Goal: Task Accomplishment & Management: Use online tool/utility

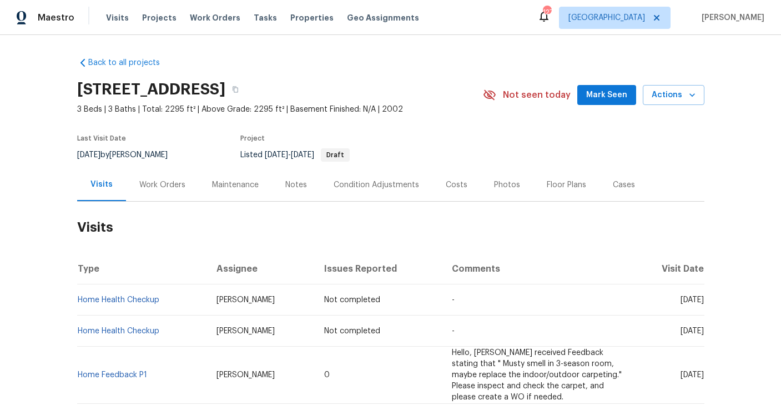
click at [149, 183] on div "Work Orders" at bounding box center [162, 184] width 46 height 11
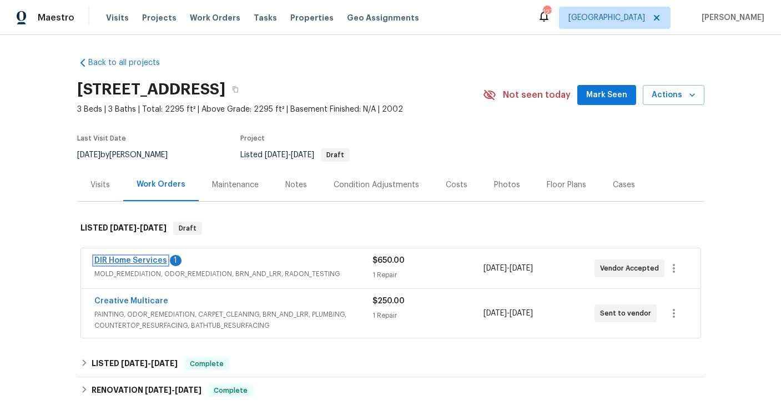
click at [154, 256] on link "DIR Home Services" at bounding box center [130, 260] width 73 height 8
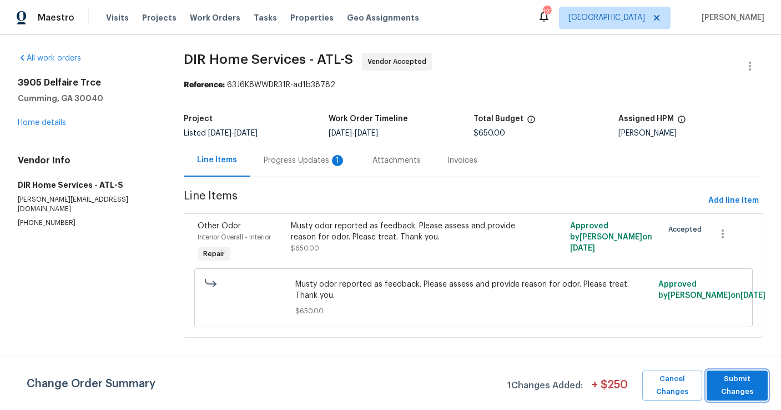
click at [746, 380] on span "Submit Changes" at bounding box center [737, 385] width 50 height 26
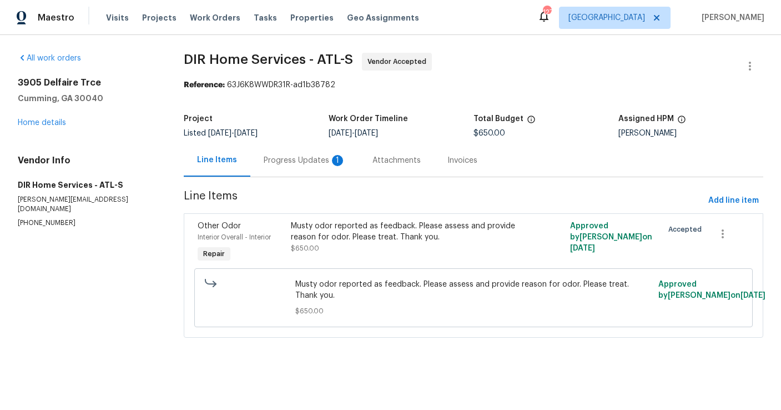
click at [320, 163] on div "Progress Updates 1" at bounding box center [305, 160] width 82 height 11
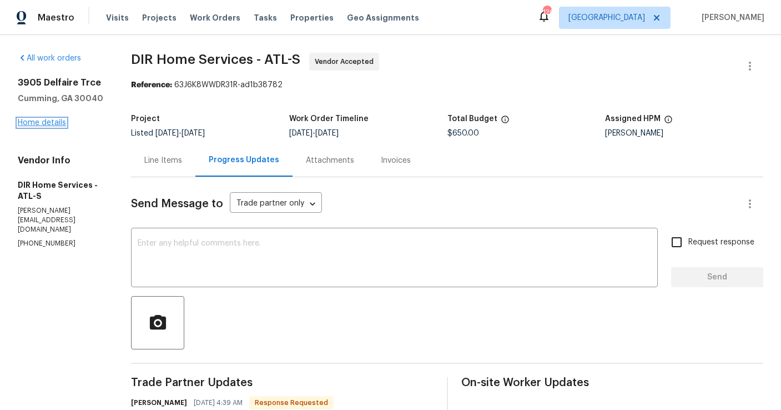
click at [57, 126] on link "Home details" at bounding box center [42, 123] width 48 height 8
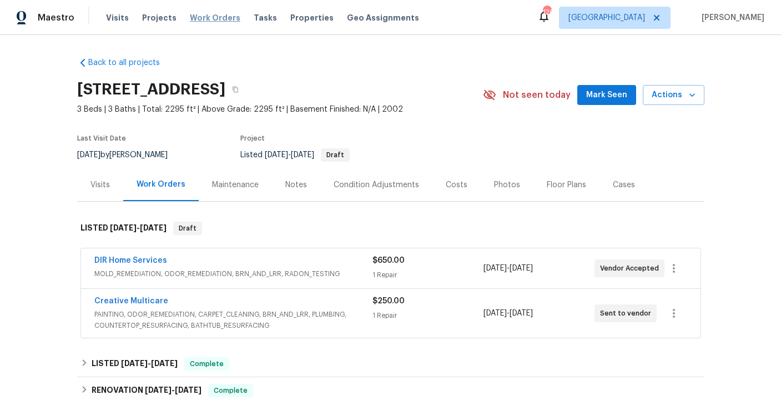
click at [204, 15] on span "Work Orders" at bounding box center [215, 17] width 51 height 11
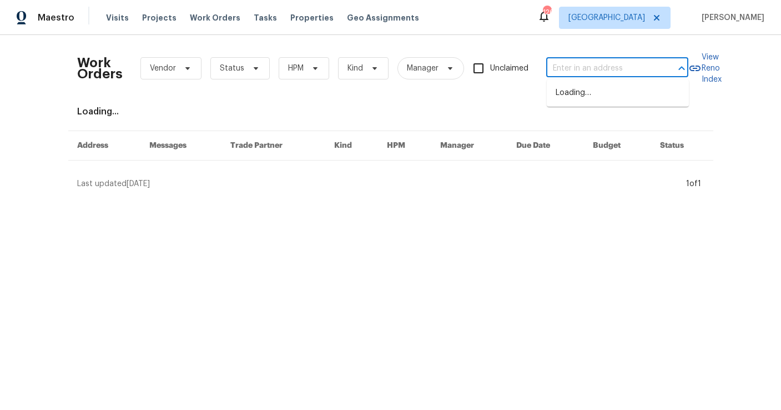
click at [574, 70] on input "text" at bounding box center [601, 68] width 111 height 17
type input "212 ri"
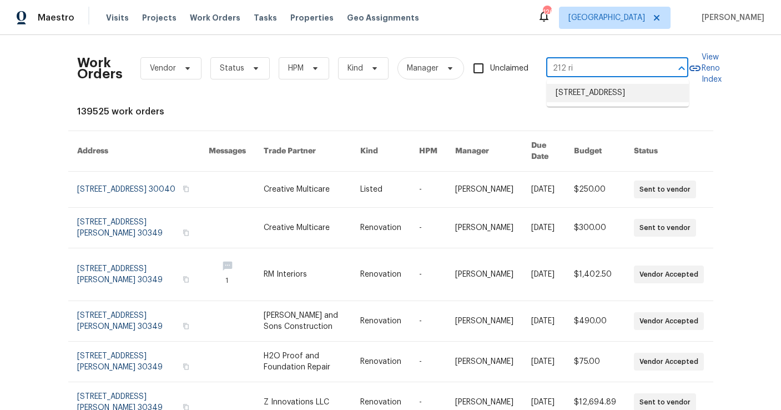
click at [610, 99] on li "[STREET_ADDRESS]" at bounding box center [618, 93] width 142 height 18
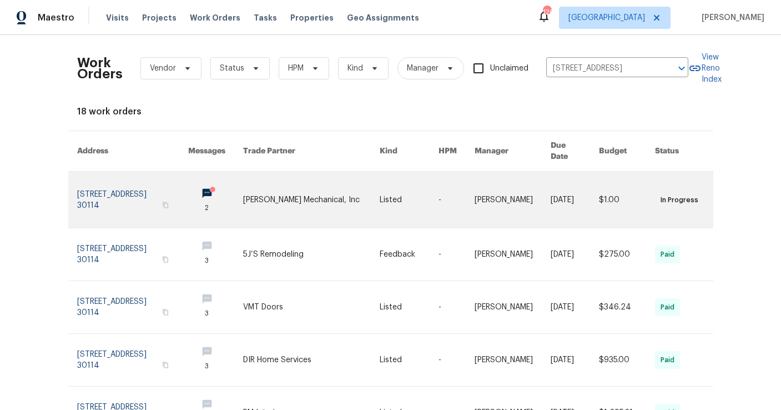
click at [131, 183] on link at bounding box center [132, 199] width 111 height 56
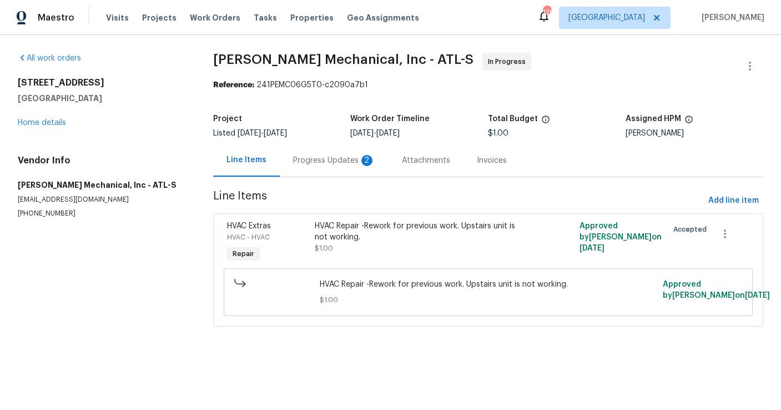
click at [329, 163] on div "Progress Updates 2" at bounding box center [334, 160] width 82 height 11
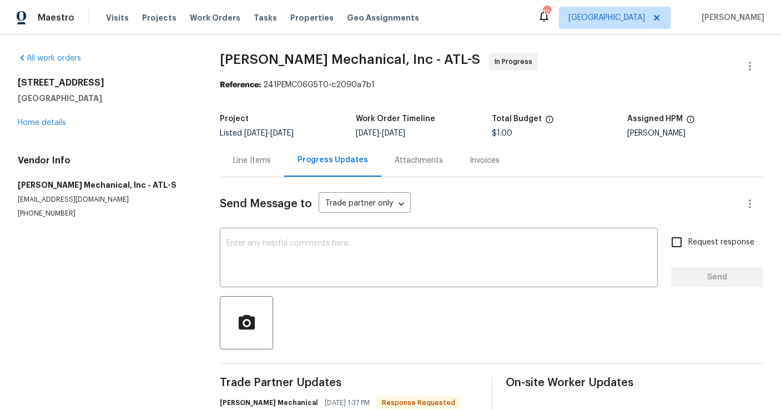
scroll to position [100, 0]
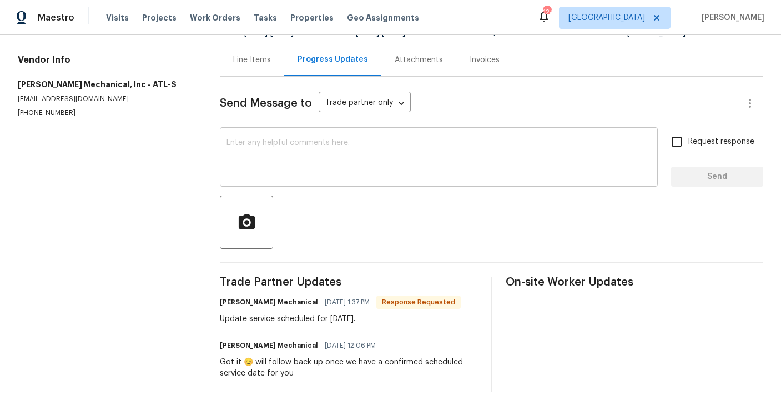
click at [287, 147] on textarea at bounding box center [438, 158] width 425 height 39
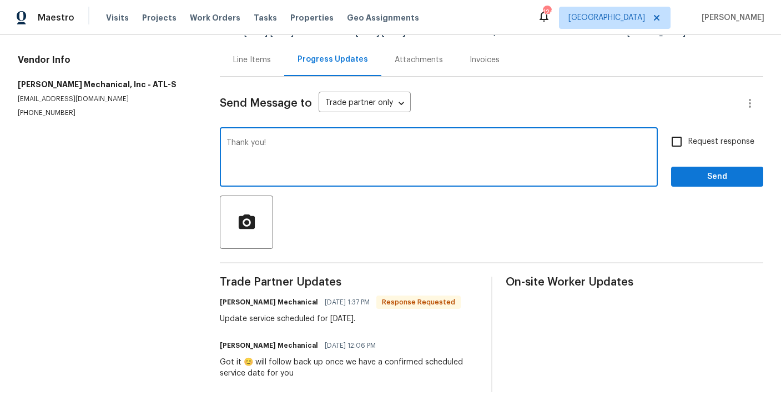
type textarea "Thank you!"
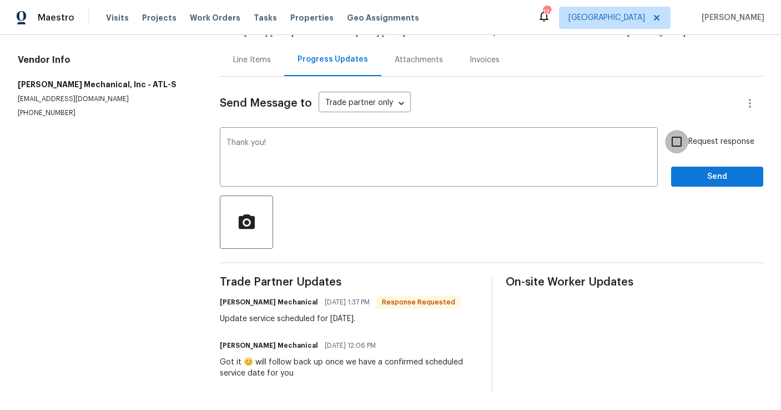
click at [683, 142] on input "Request response" at bounding box center [676, 141] width 23 height 23
checkbox input "true"
click at [695, 176] on span "Send" at bounding box center [717, 177] width 74 height 14
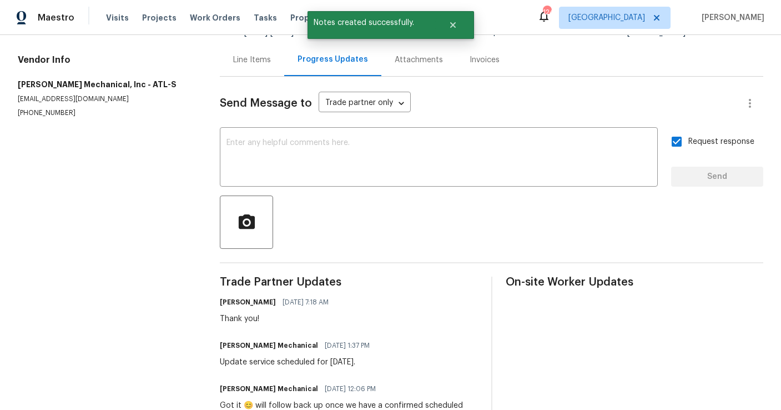
click at [246, 63] on div "Line Items" at bounding box center [252, 59] width 38 height 11
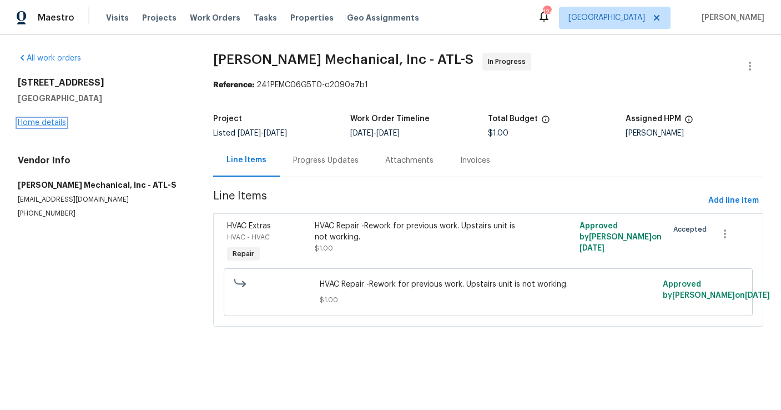
click at [52, 123] on link "Home details" at bounding box center [42, 123] width 48 height 8
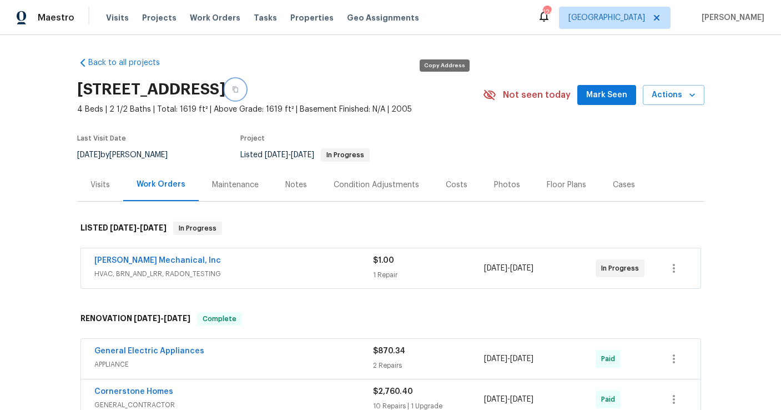
click at [245, 93] on button "button" at bounding box center [235, 89] width 20 height 20
click at [610, 94] on span "Mark Seen" at bounding box center [606, 95] width 41 height 14
click at [300, 187] on div "Notes" at bounding box center [296, 184] width 22 height 11
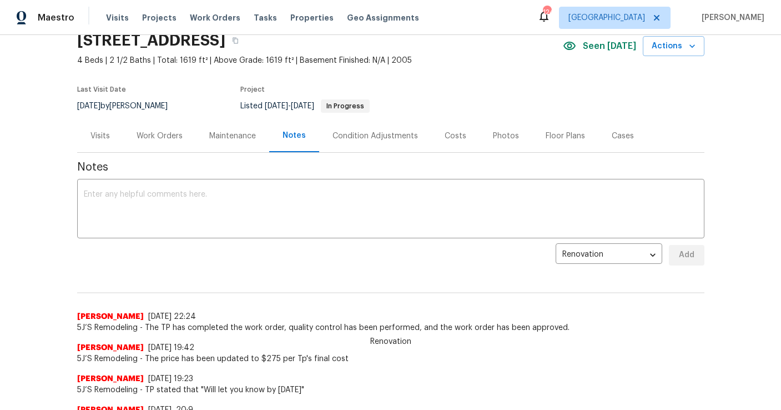
scroll to position [51, 0]
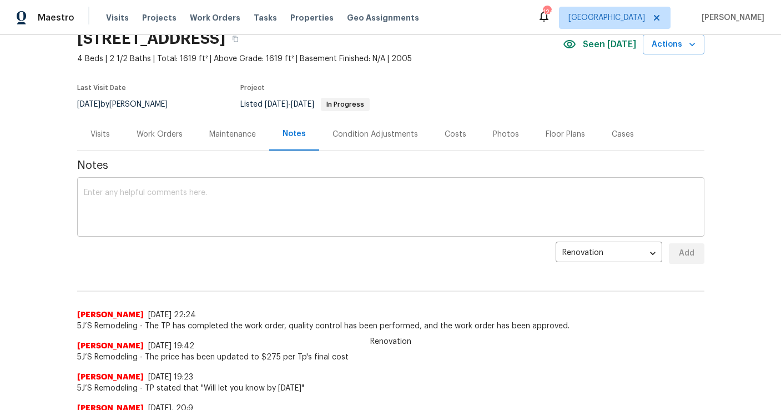
click at [211, 206] on textarea at bounding box center [391, 208] width 614 height 39
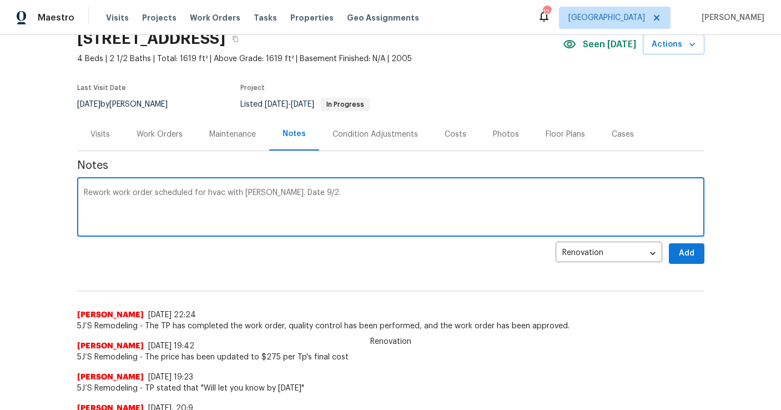
type textarea "Rework work order scheduled for hvac with [PERSON_NAME]. Date 9/2."
click at [691, 257] on span "Add" at bounding box center [687, 253] width 18 height 14
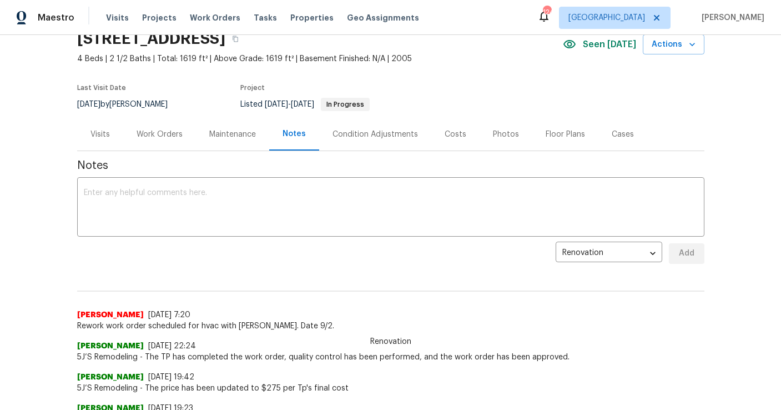
scroll to position [36, 0]
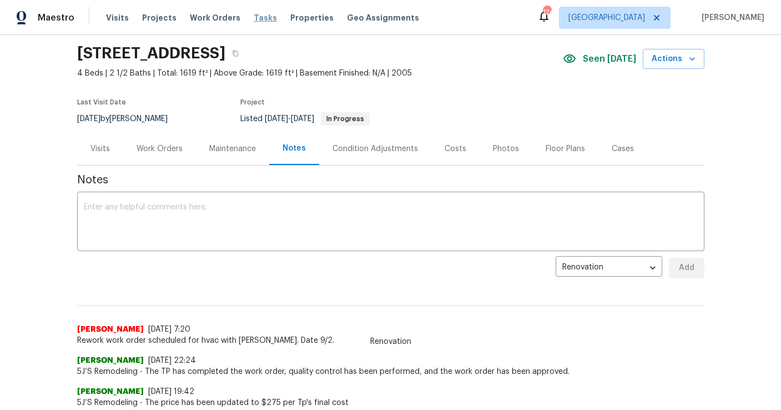
click at [255, 18] on span "Tasks" at bounding box center [265, 18] width 23 height 8
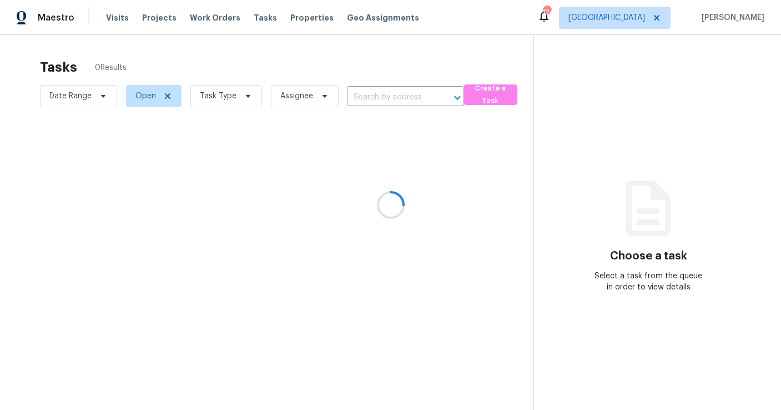
click at [209, 99] on div at bounding box center [390, 205] width 781 height 410
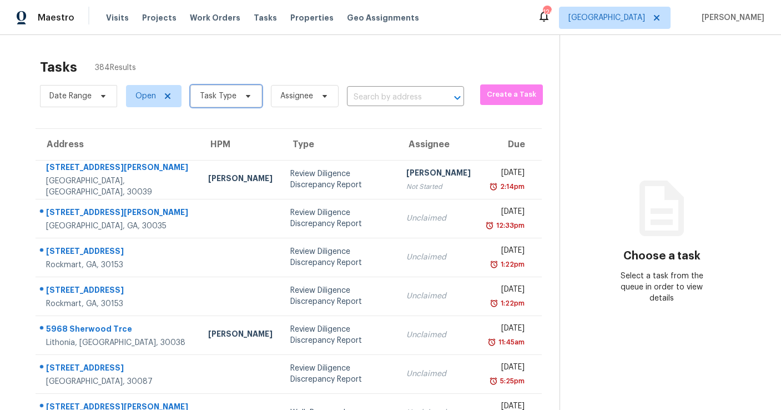
click at [225, 97] on span "Task Type" at bounding box center [218, 95] width 37 height 11
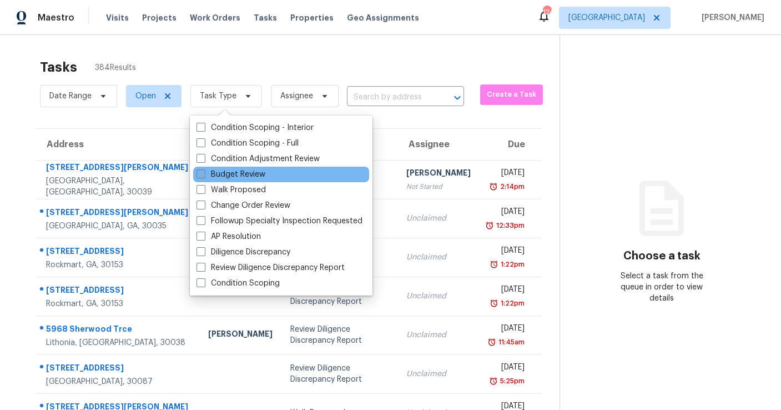
click at [230, 176] on label "Budget Review" at bounding box center [230, 174] width 69 height 11
click at [204, 176] on input "Budget Review" at bounding box center [199, 172] width 7 height 7
checkbox input "true"
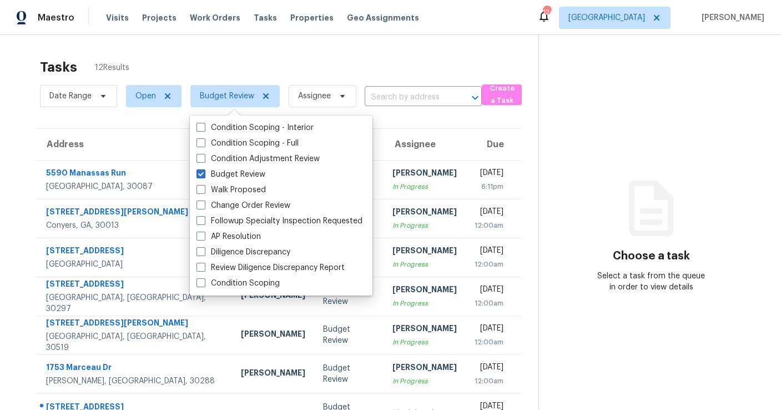
click at [322, 42] on div "Tasks 12 Results Date Range Open Budget Review Assignee ​ Create a Task Address…" at bounding box center [390, 306] width 781 height 543
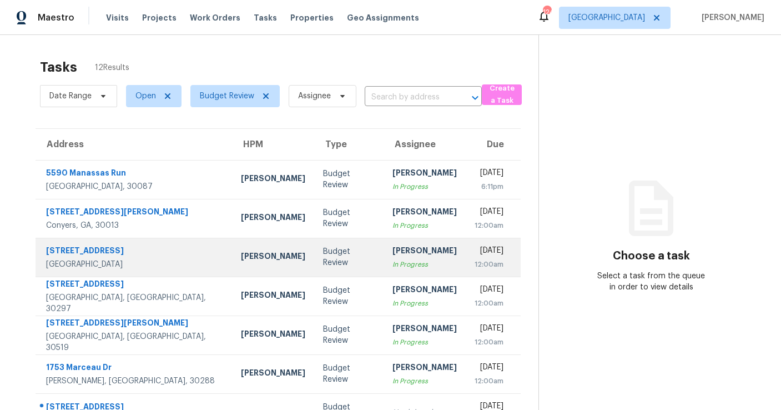
scroll to position [168, 0]
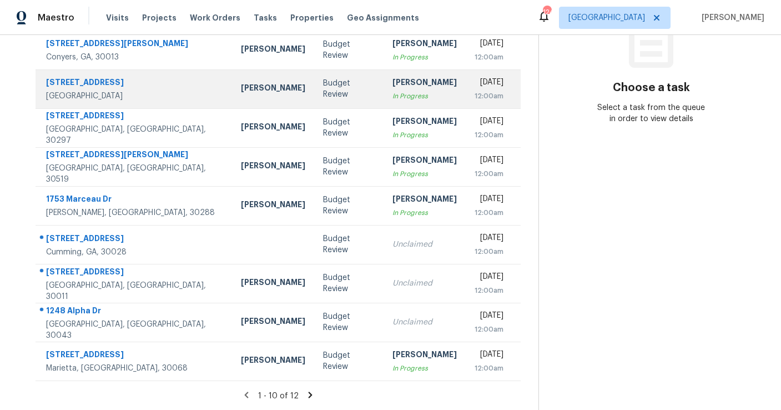
click at [314, 253] on td "Budget Review" at bounding box center [348, 244] width 69 height 39
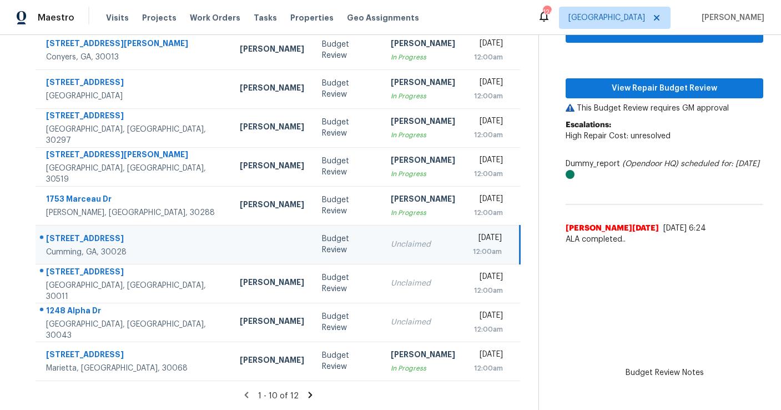
scroll to position [141, 0]
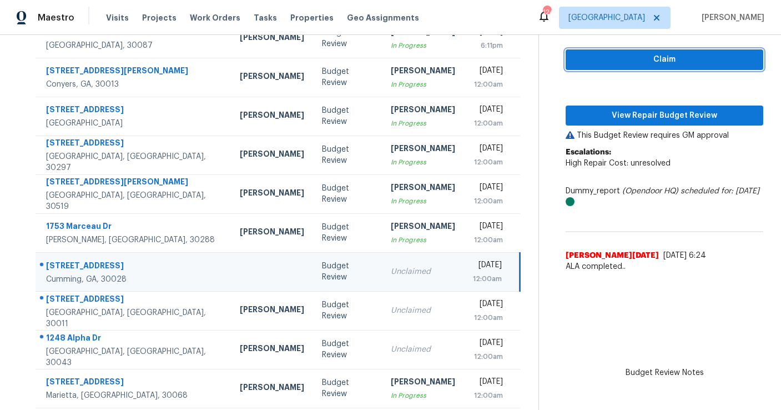
click at [608, 60] on span "Claim" at bounding box center [664, 60] width 180 height 14
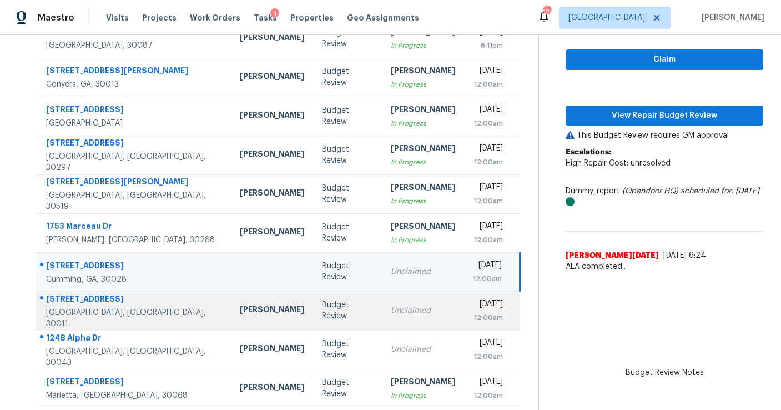
click at [391, 306] on div "Unclaimed" at bounding box center [423, 310] width 64 height 11
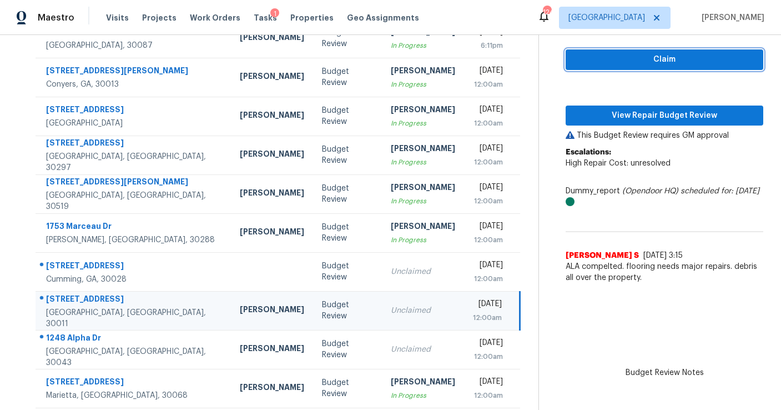
click at [587, 64] on span "Claim" at bounding box center [664, 60] width 180 height 14
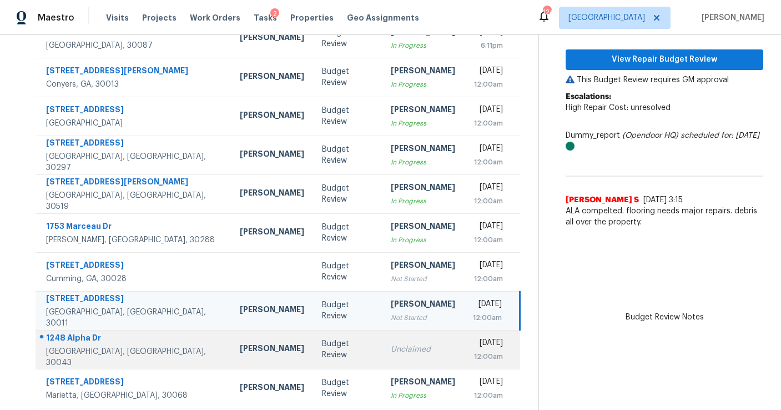
click at [391, 349] on div "Unclaimed" at bounding box center [423, 349] width 64 height 11
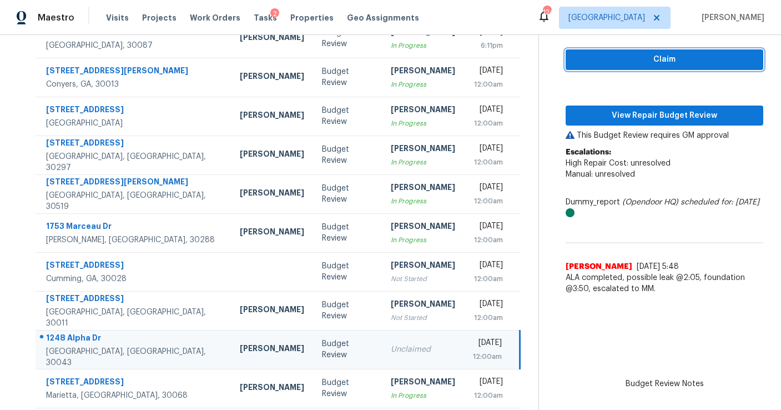
click at [602, 54] on span "Claim" at bounding box center [664, 60] width 180 height 14
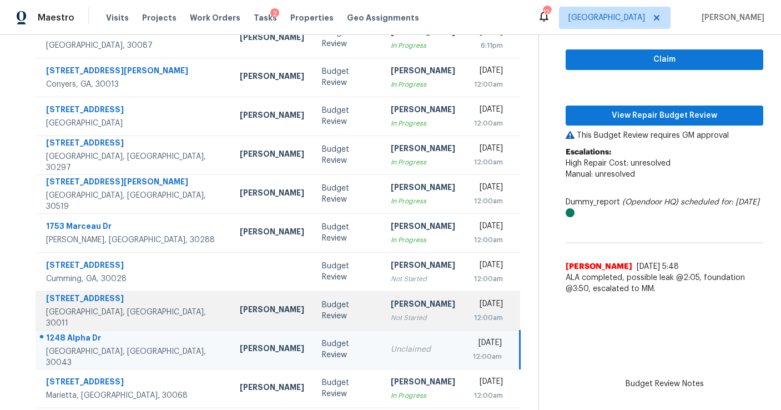
scroll to position [168, 0]
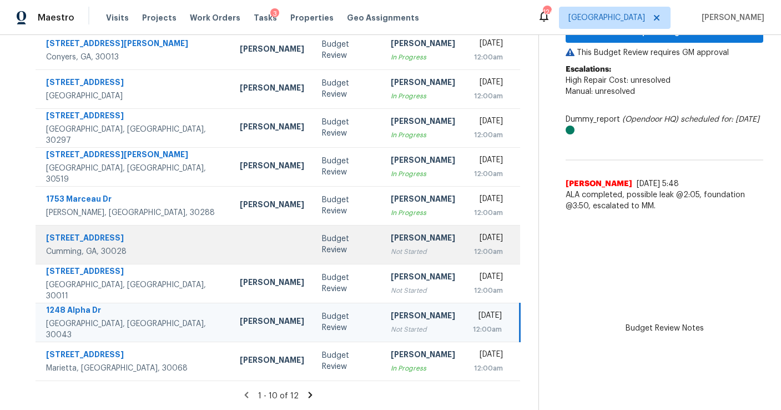
click at [391, 249] on div "Not Started" at bounding box center [423, 251] width 64 height 11
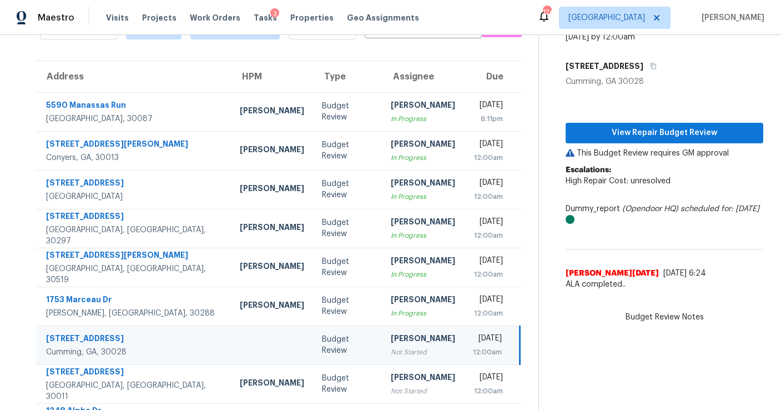
scroll to position [65, 0]
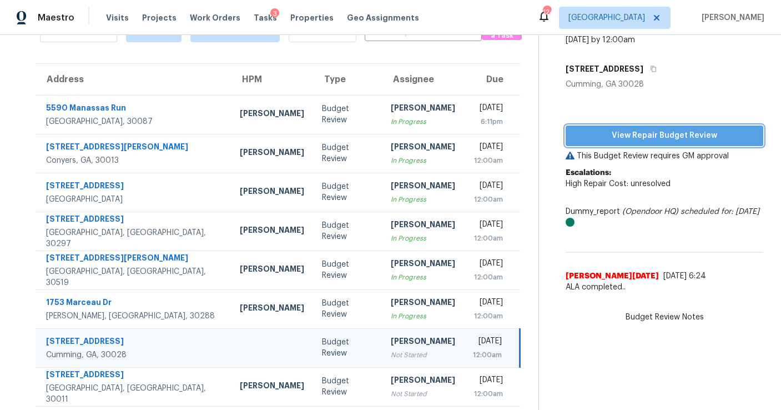
click at [608, 139] on span "View Repair Budget Review" at bounding box center [664, 136] width 180 height 14
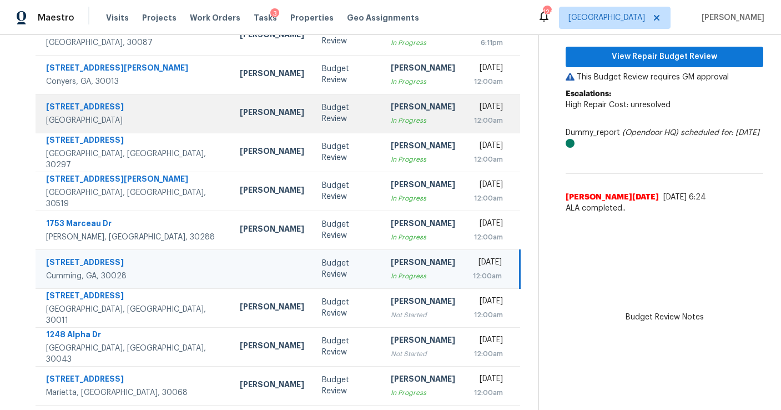
scroll to position [146, 0]
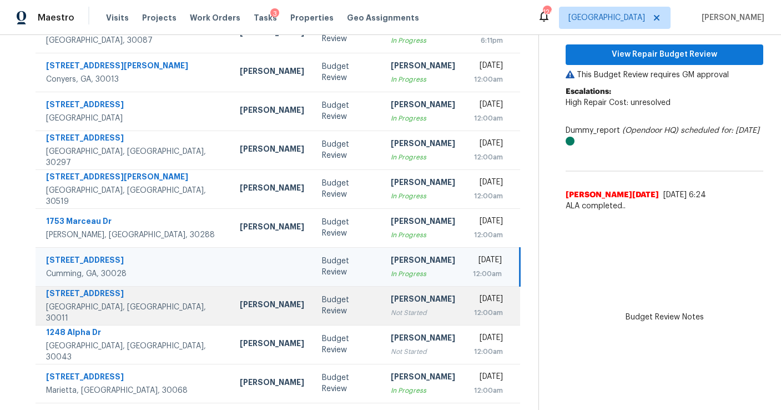
click at [391, 307] on div "Not Started" at bounding box center [423, 312] width 64 height 11
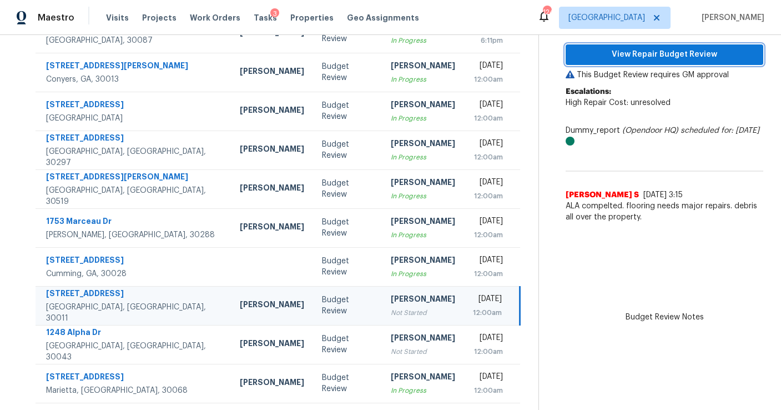
click at [674, 52] on span "View Repair Budget Review" at bounding box center [664, 55] width 180 height 14
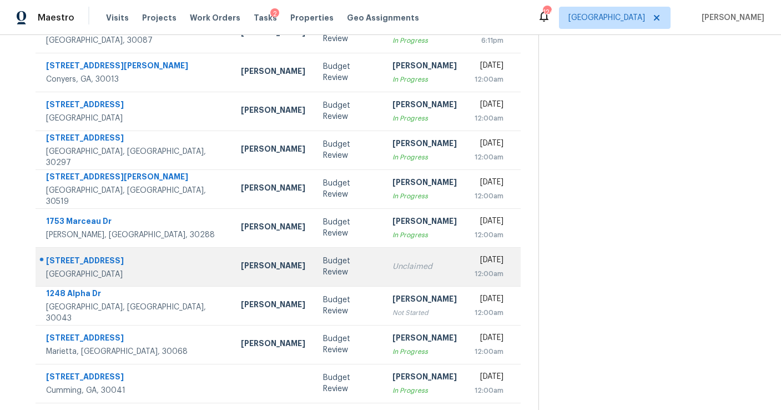
scroll to position [168, 0]
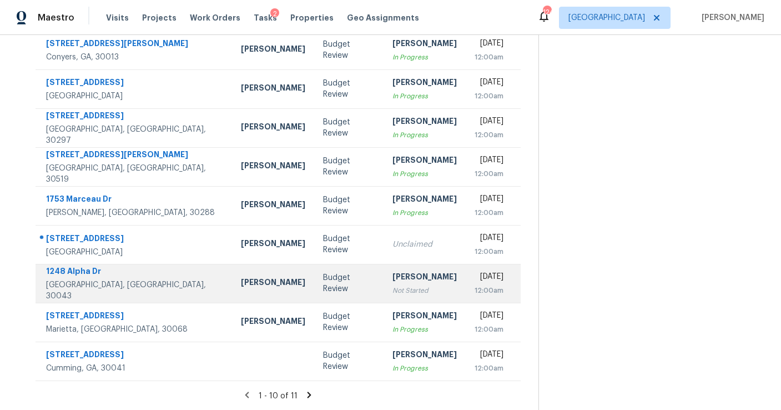
click at [392, 287] on div "Not Started" at bounding box center [424, 290] width 64 height 11
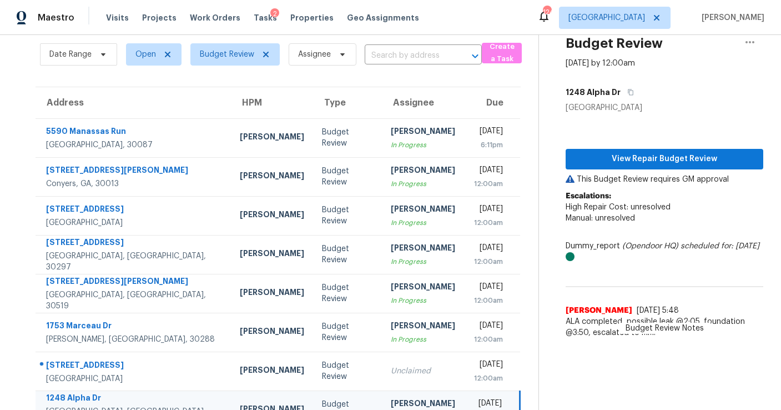
scroll to position [21, 0]
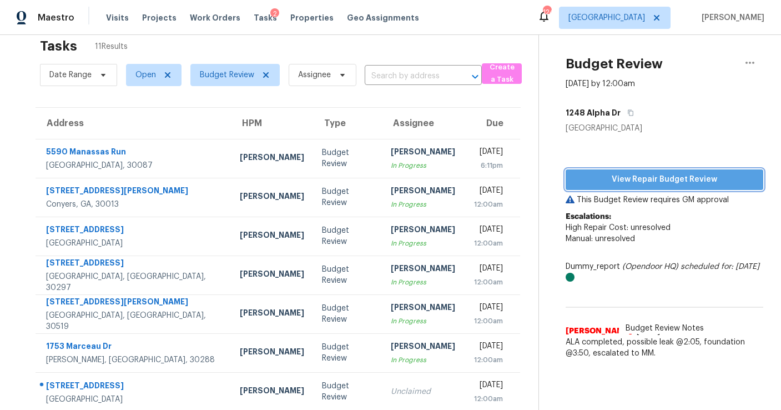
click at [625, 177] on span "View Repair Budget Review" at bounding box center [664, 180] width 180 height 14
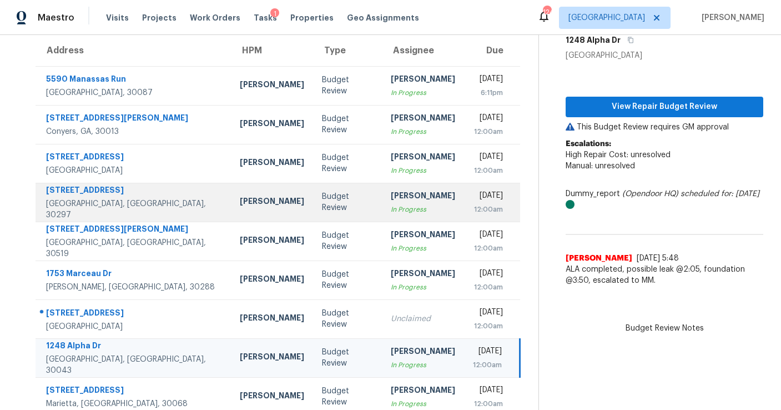
scroll to position [168, 0]
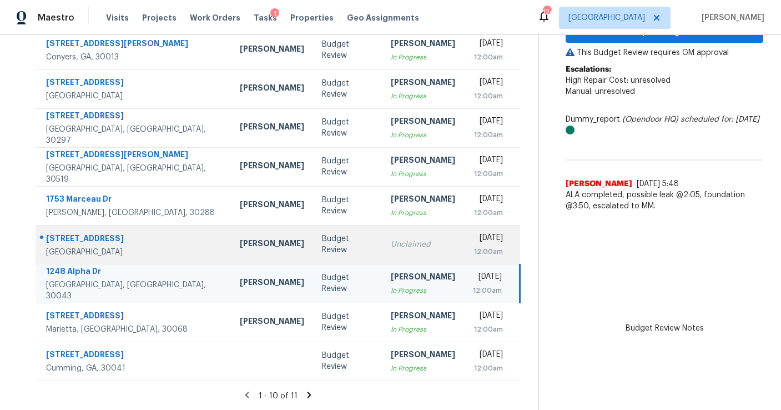
click at [382, 251] on td "Unclaimed" at bounding box center [423, 244] width 82 height 39
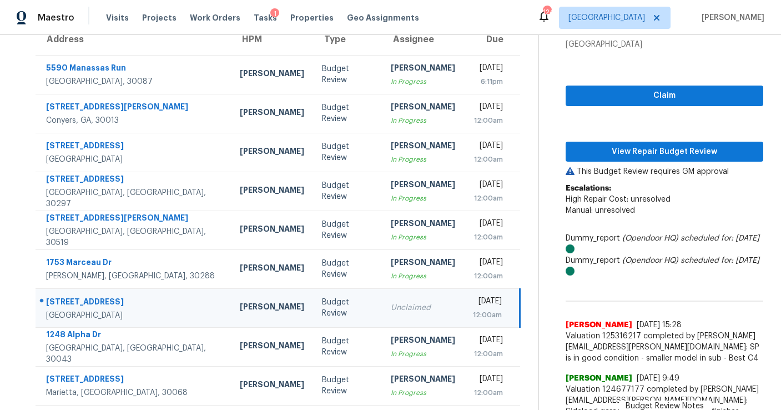
scroll to position [103, 0]
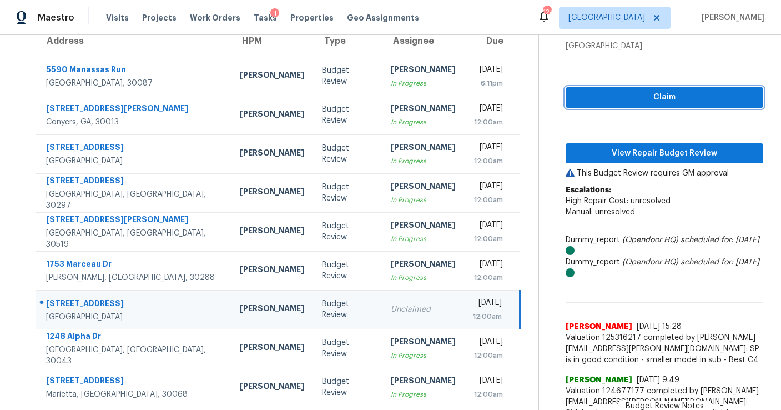
click at [659, 96] on span "Claim" at bounding box center [664, 97] width 180 height 14
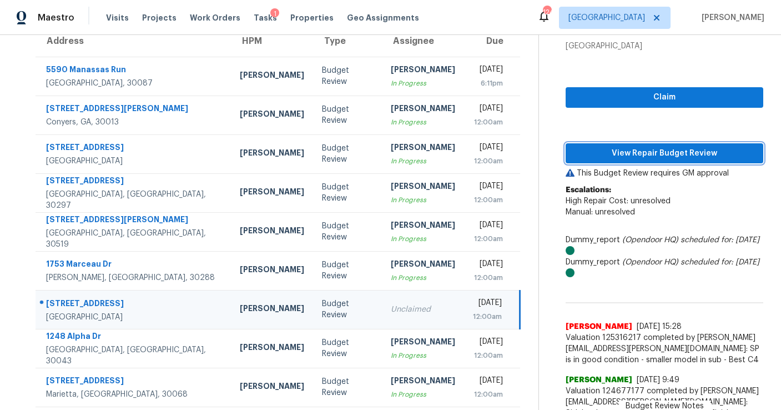
click at [639, 155] on span "View Repair Budget Review" at bounding box center [664, 154] width 180 height 14
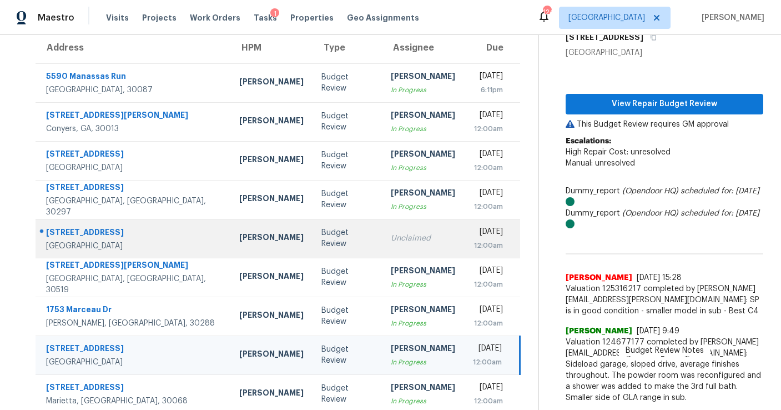
scroll to position [96, 0]
click at [312, 231] on td "Budget Review" at bounding box center [346, 238] width 69 height 39
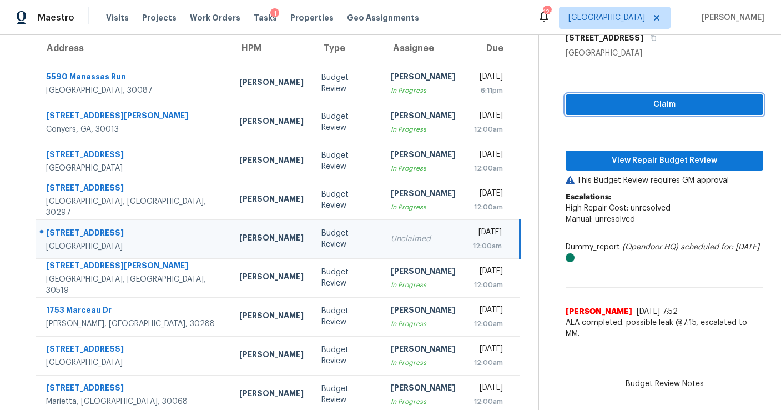
click at [646, 100] on span "Claim" at bounding box center [664, 105] width 180 height 14
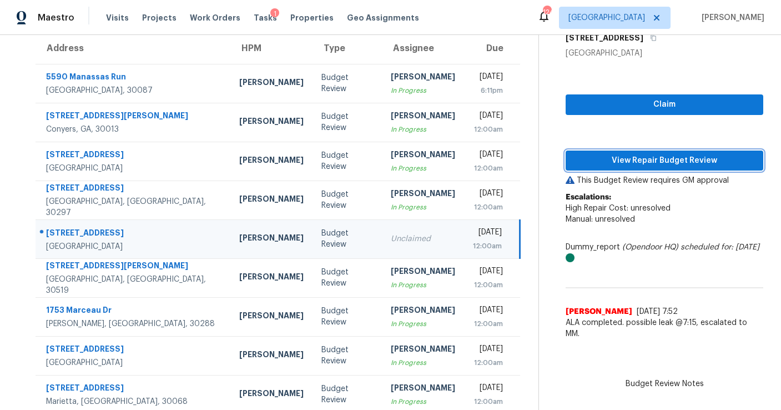
click at [634, 160] on span "View Repair Budget Review" at bounding box center [664, 161] width 180 height 14
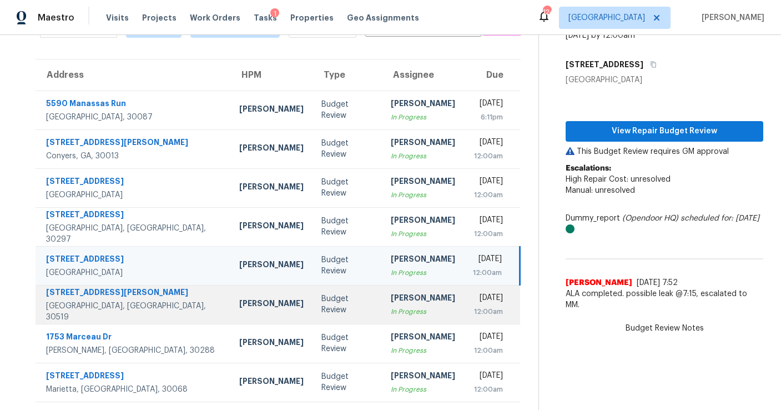
scroll to position [0, 0]
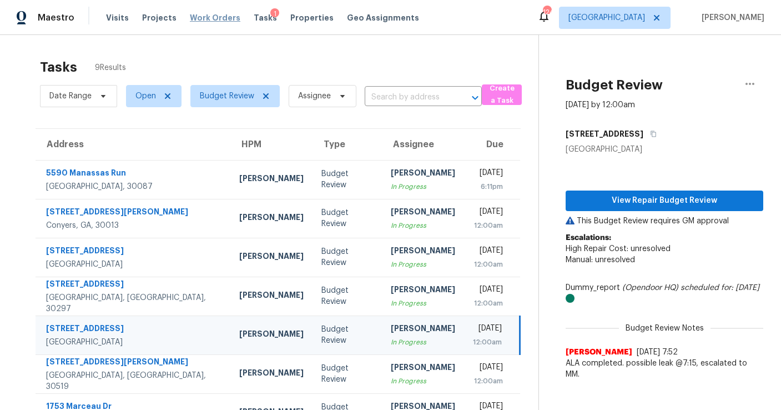
click at [202, 21] on span "Work Orders" at bounding box center [215, 17] width 51 height 11
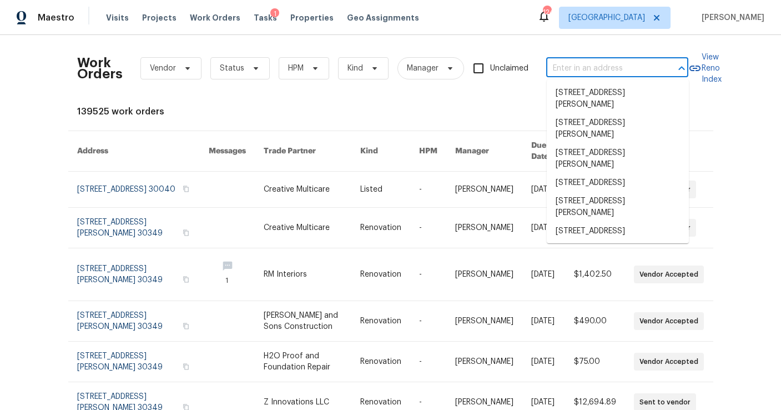
click at [604, 65] on input "text" at bounding box center [601, 68] width 111 height 17
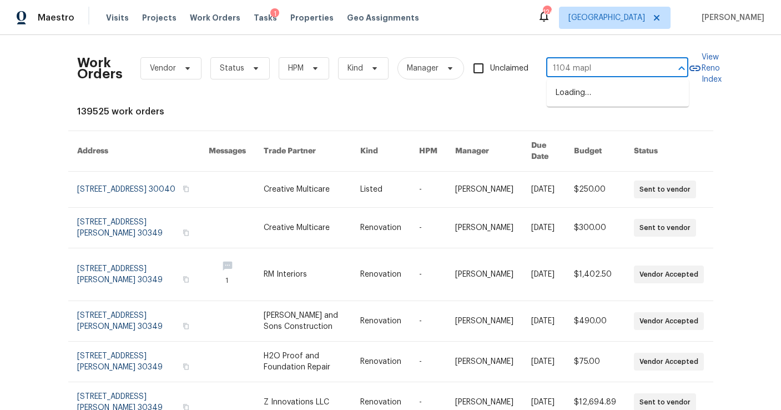
type input "1104 maple"
click at [621, 94] on li "[STREET_ADDRESS][PERSON_NAME]" at bounding box center [618, 99] width 142 height 30
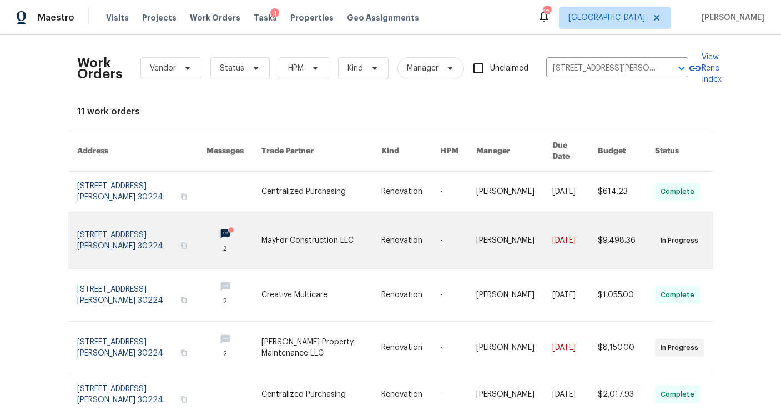
click at [117, 226] on link at bounding box center [142, 240] width 130 height 56
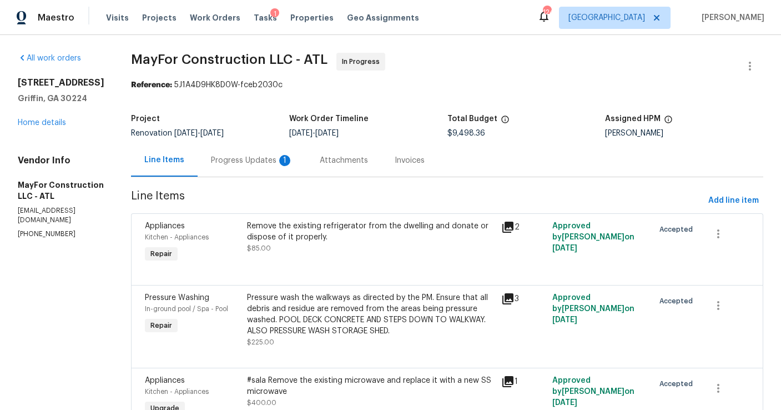
scroll to position [43, 0]
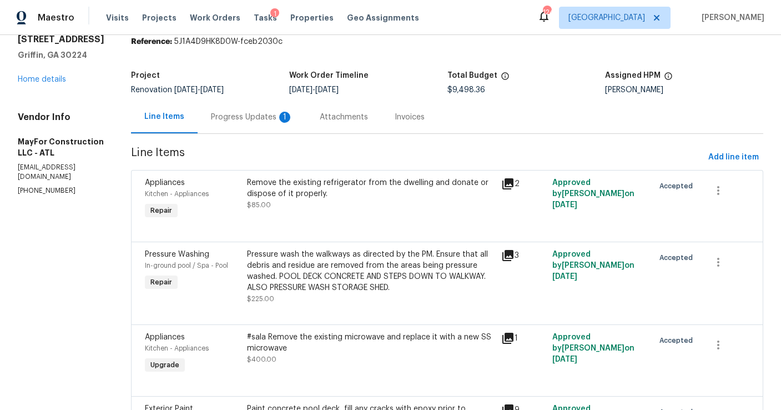
click at [259, 122] on div "Progress Updates 1" at bounding box center [252, 117] width 82 height 11
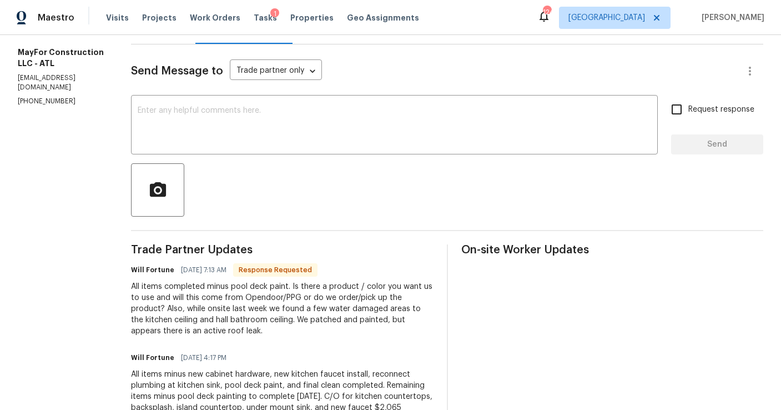
scroll to position [143, 0]
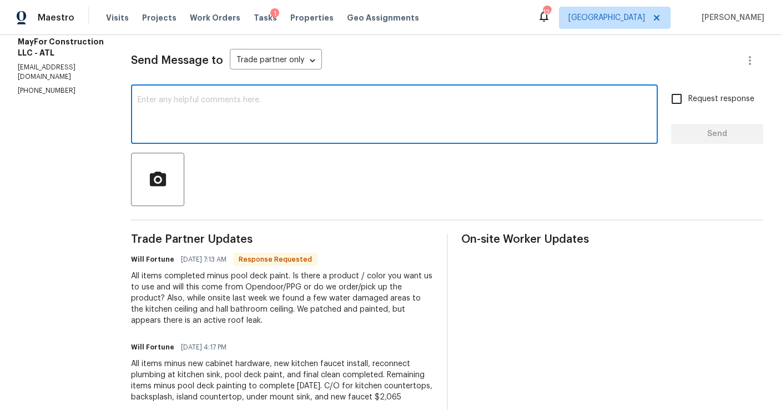
click at [234, 102] on textarea at bounding box center [394, 115] width 513 height 39
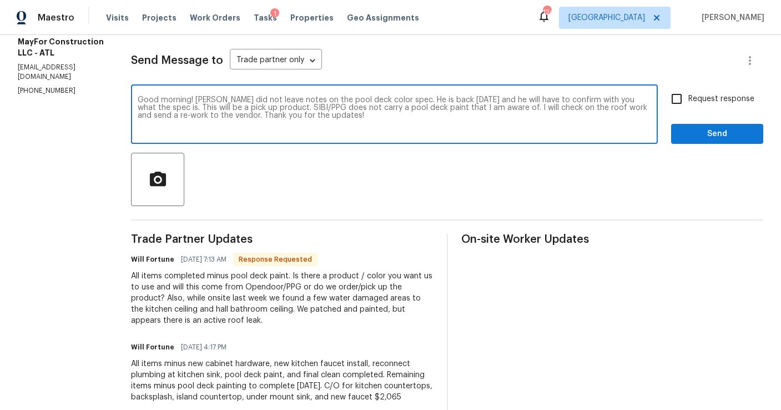
type textarea "Good morning! [PERSON_NAME] did not leave notes on the pool deck color spec. He…"
click at [680, 95] on input "Request response" at bounding box center [676, 98] width 23 height 23
checkbox input "true"
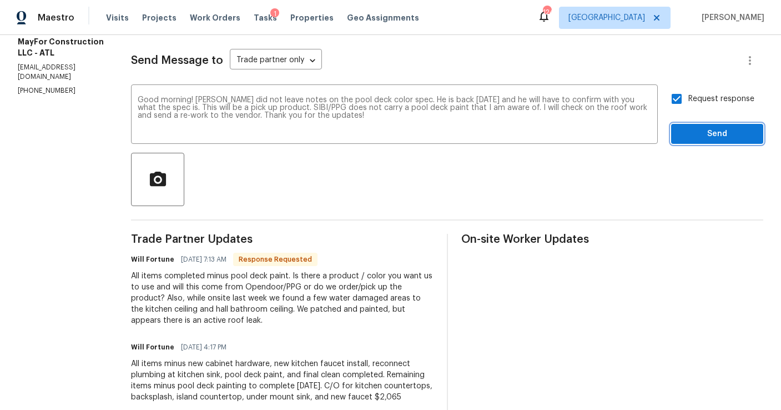
click at [685, 134] on span "Send" at bounding box center [717, 134] width 74 height 14
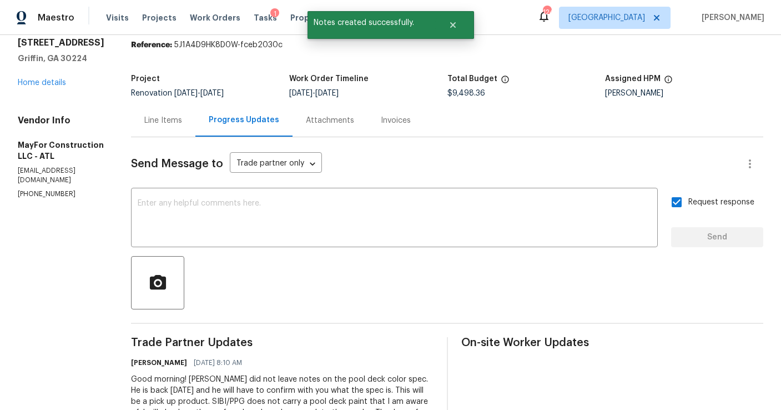
scroll to position [38, 0]
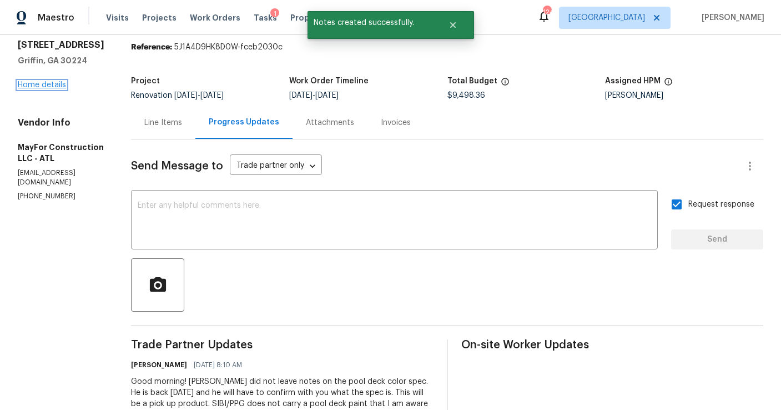
click at [59, 83] on link "Home details" at bounding box center [42, 85] width 48 height 8
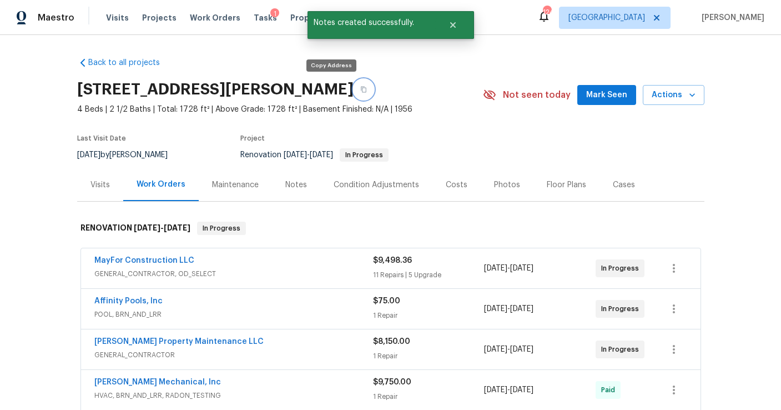
click at [354, 93] on button "button" at bounding box center [364, 89] width 20 height 20
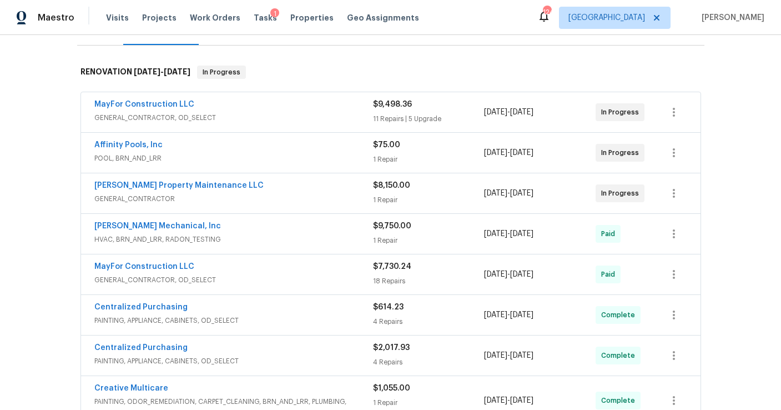
scroll to position [165, 0]
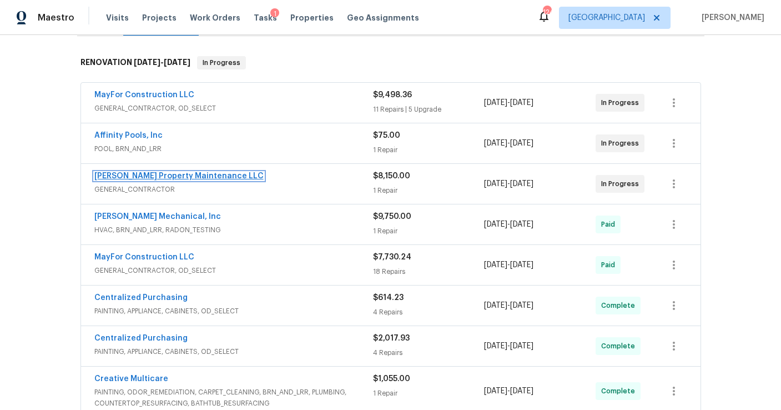
click at [142, 174] on link "[PERSON_NAME] Property Maintenance LLC" at bounding box center [178, 176] width 169 height 8
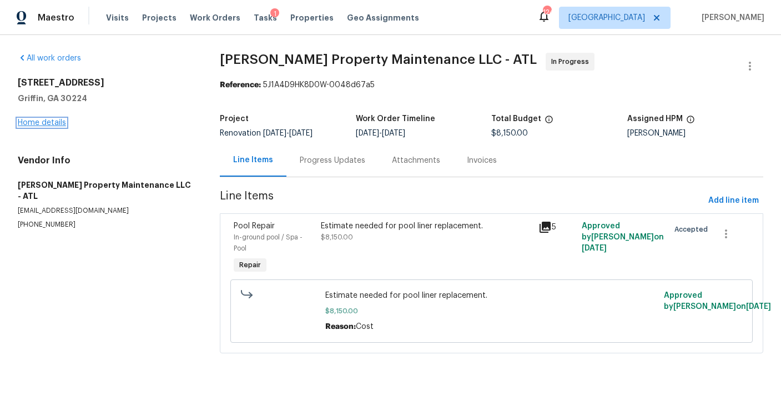
click at [57, 120] on link "Home details" at bounding box center [42, 123] width 48 height 8
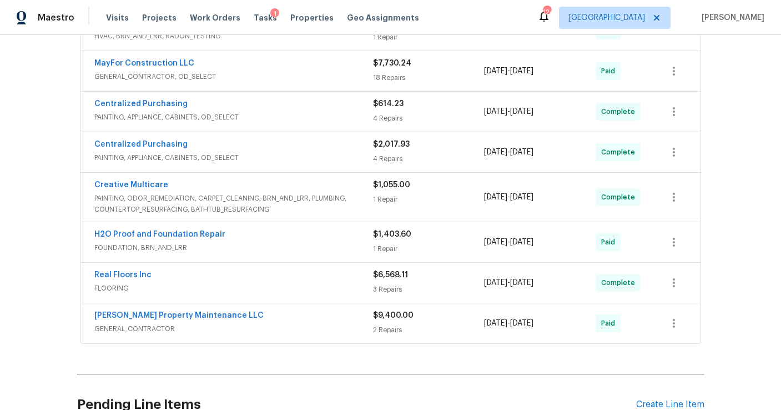
scroll to position [360, 0]
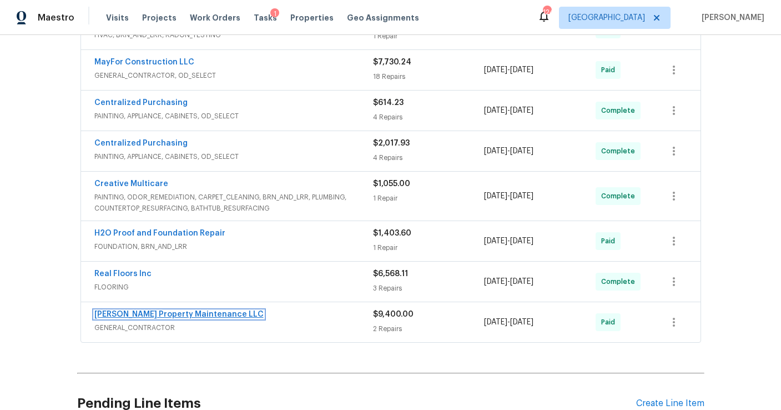
click at [189, 315] on link "[PERSON_NAME] Property Maintenance LLC" at bounding box center [178, 314] width 169 height 8
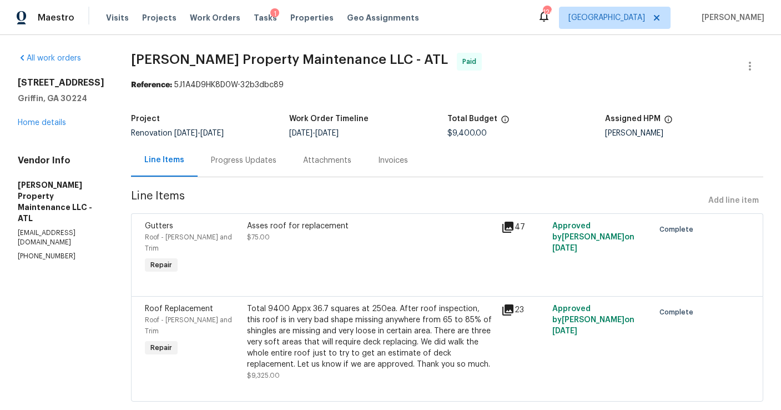
click at [258, 160] on div "Progress Updates" at bounding box center [243, 160] width 65 height 11
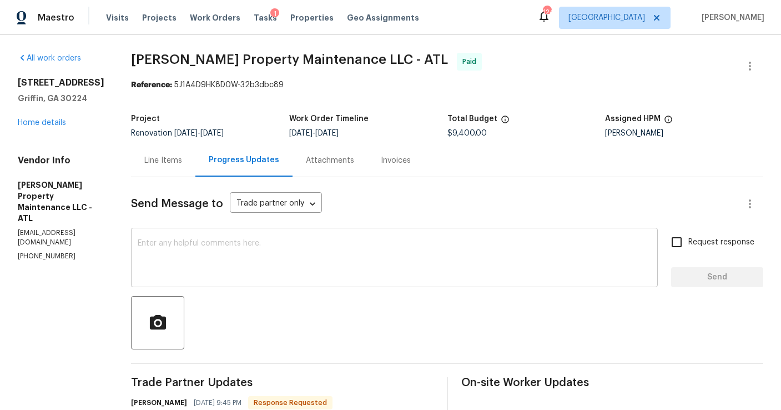
click at [284, 258] on textarea at bounding box center [394, 258] width 513 height 39
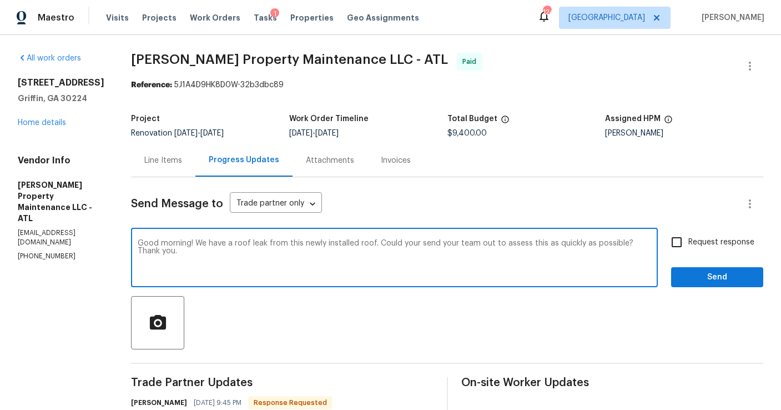
type textarea "Good morning! We have a roof leak from this newly installed roof. Could your se…"
click at [676, 243] on input "Request response" at bounding box center [676, 241] width 23 height 23
checkbox input "true"
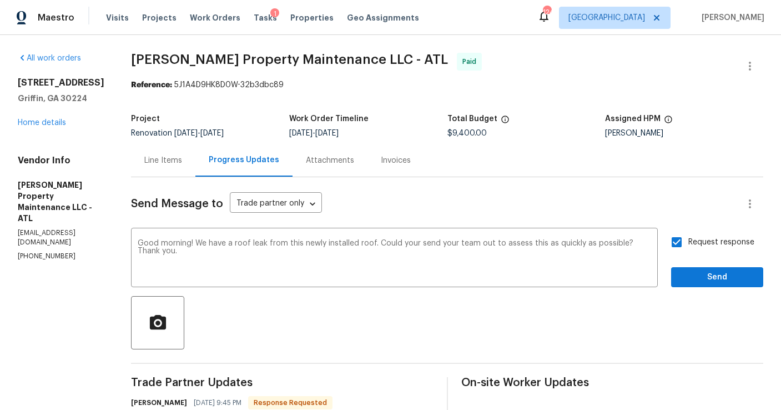
click at [690, 258] on div "Request response Send" at bounding box center [717, 258] width 92 height 57
click at [690, 279] on span "Send" at bounding box center [717, 277] width 74 height 14
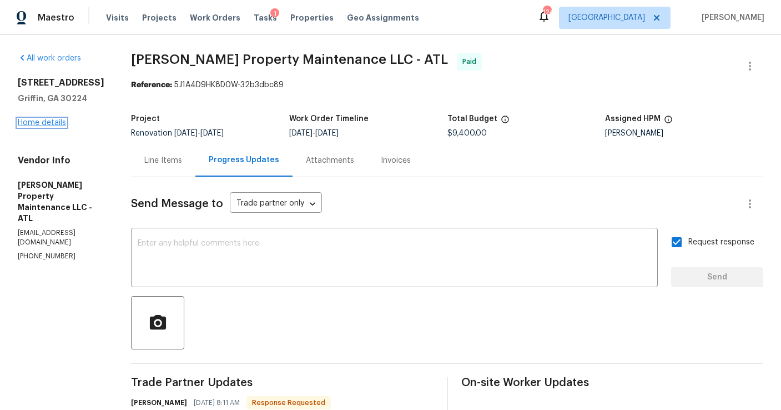
click at [57, 123] on link "Home details" at bounding box center [42, 123] width 48 height 8
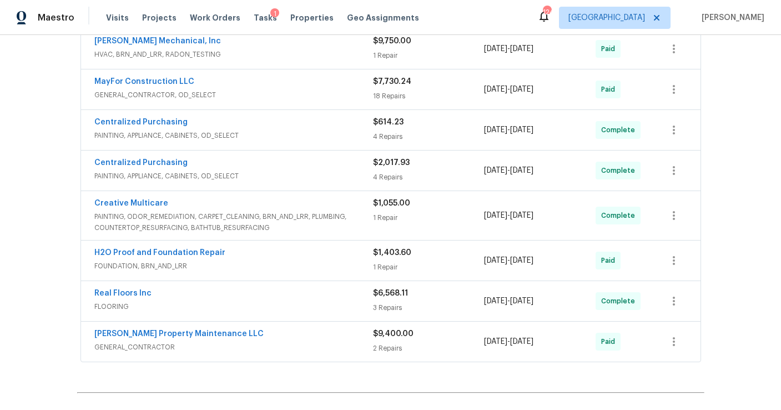
scroll to position [466, 0]
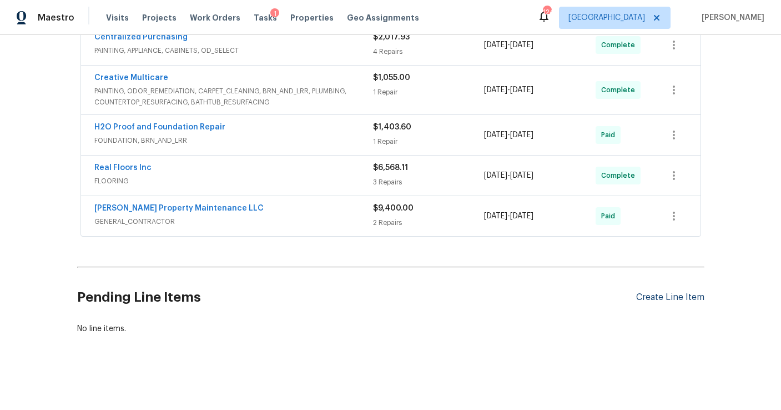
click at [682, 300] on div "Create Line Item" at bounding box center [670, 297] width 68 height 11
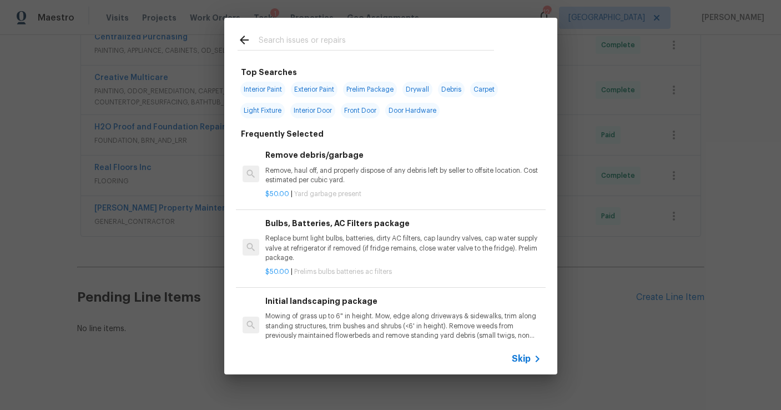
click at [297, 28] on div at bounding box center [365, 40] width 283 height 44
click at [290, 38] on input "text" at bounding box center [376, 41] width 235 height 17
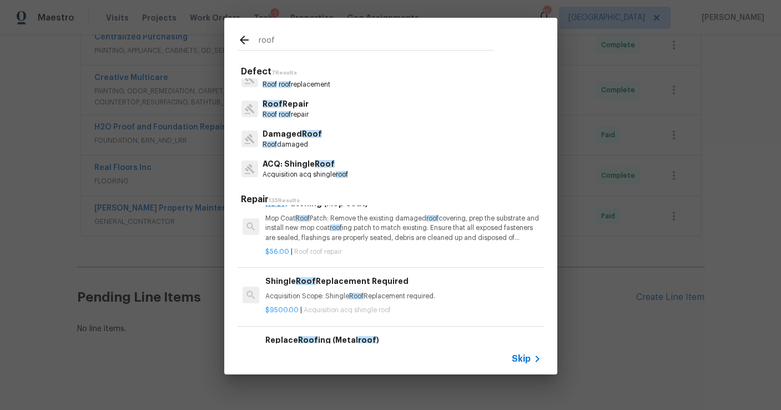
scroll to position [0, 0]
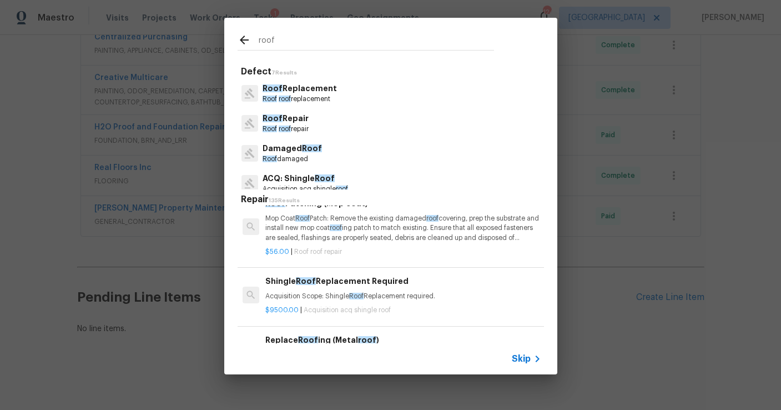
type input "roof"
click at [315, 120] on div "Roof Repair Roof roof repair" at bounding box center [391, 123] width 306 height 30
click at [297, 123] on p "Roof Repair" at bounding box center [286, 119] width 46 height 12
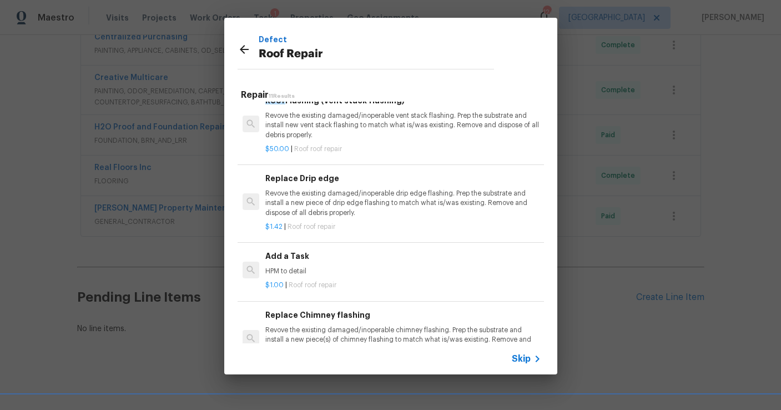
scroll to position [551, 0]
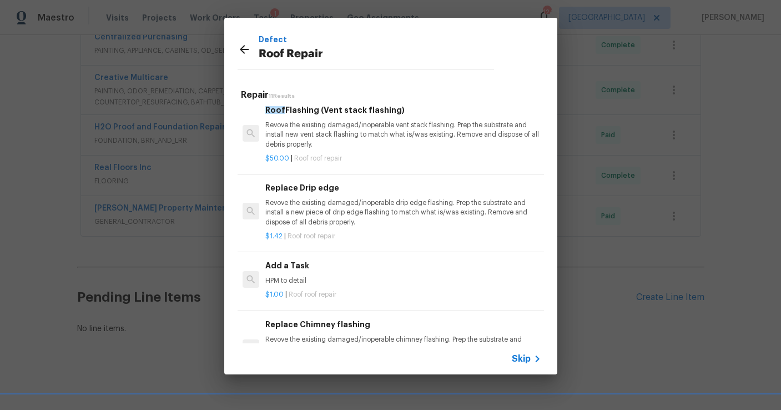
click at [354, 260] on h6 "Add a Task" at bounding box center [402, 265] width 275 height 12
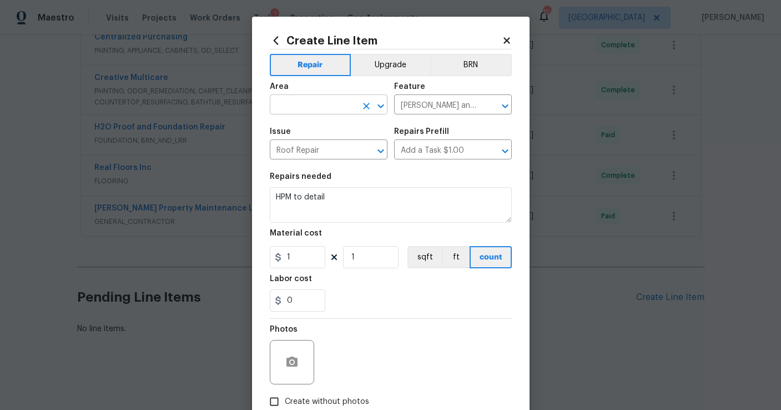
click at [307, 103] on input "text" at bounding box center [313, 105] width 87 height 17
click at [300, 125] on li "Roof" at bounding box center [329, 131] width 118 height 18
type input "Roof"
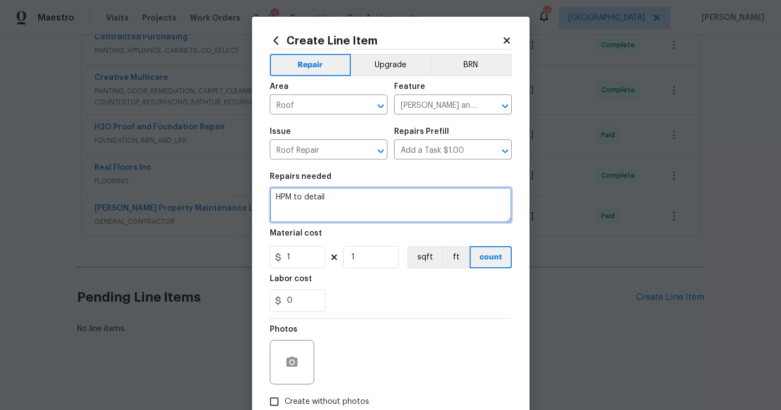
drag, startPoint x: 345, startPoint y: 195, endPoint x: 253, endPoint y: 189, distance: 91.8
click at [253, 189] on div "Create Line Item Repair Upgrade BRN Area Roof ​ Feature [PERSON_NAME] and Trim …" at bounding box center [390, 239] width 277 height 445
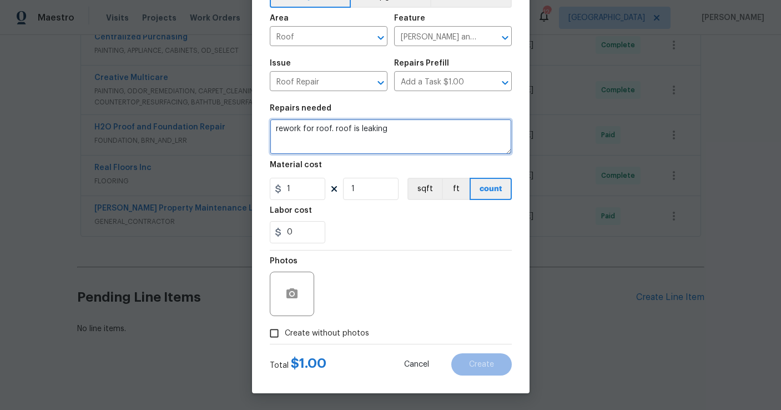
type textarea "rework for roof. roof is leaking"
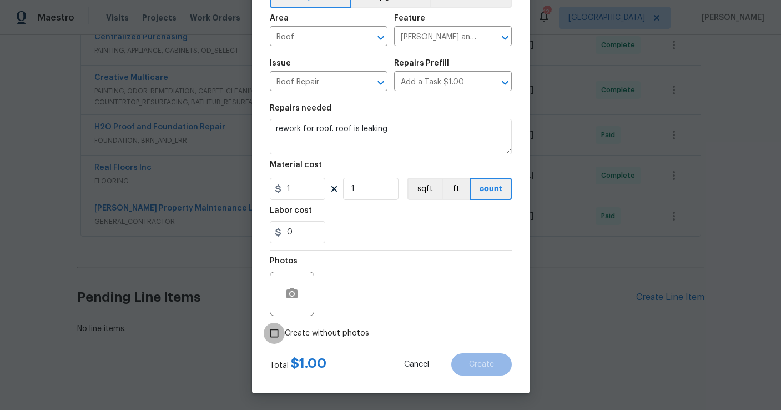
click at [271, 337] on input "Create without photos" at bounding box center [274, 332] width 21 height 21
checkbox input "true"
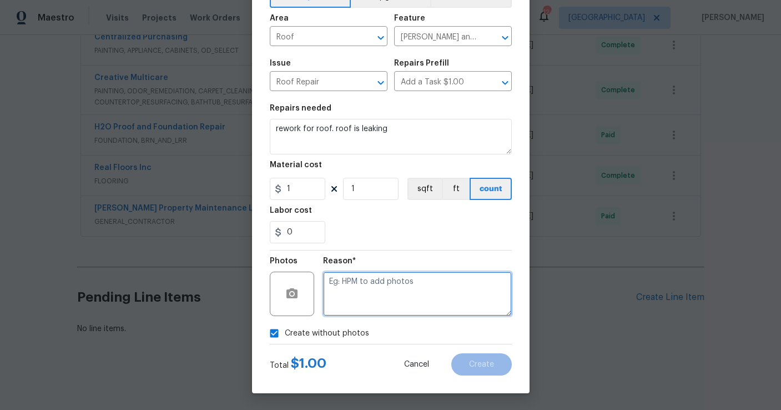
click at [400, 277] on textarea at bounding box center [417, 293] width 189 height 44
type textarea "trade to detail"
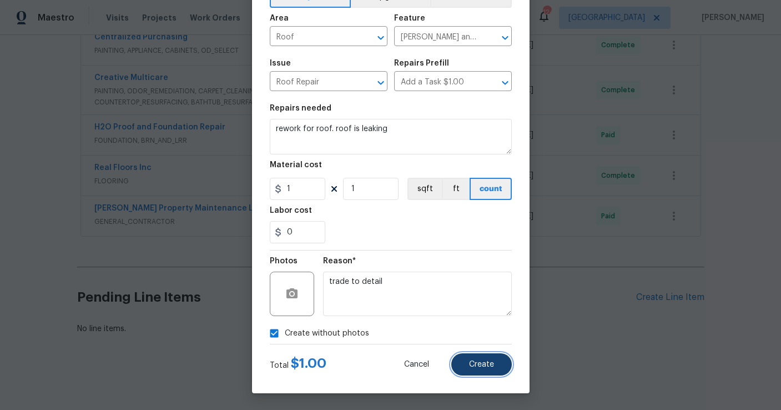
click at [481, 362] on span "Create" at bounding box center [481, 364] width 25 height 8
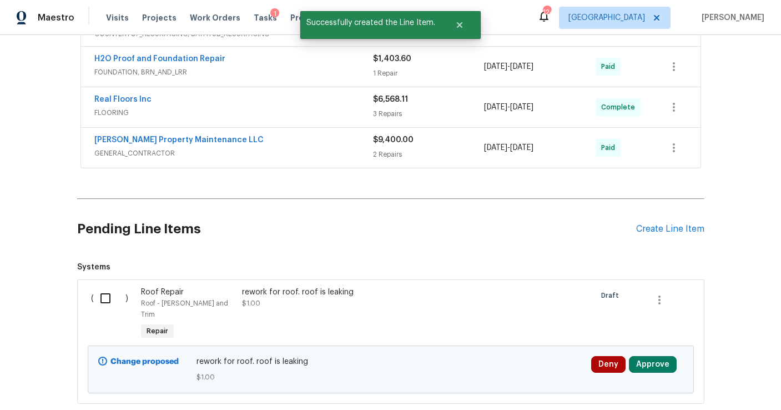
scroll to position [593, 0]
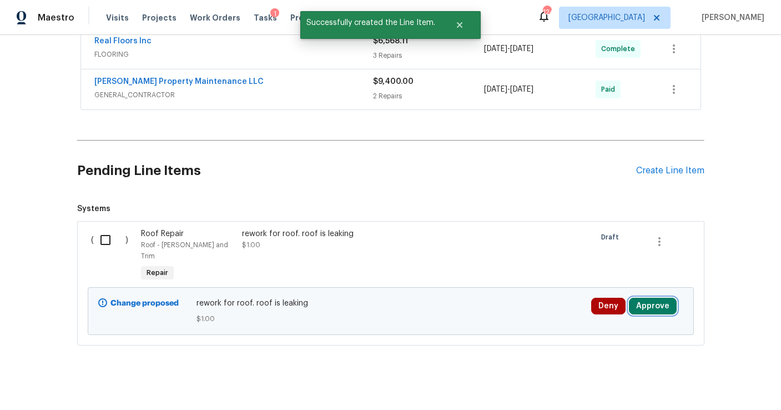
click at [648, 297] on button "Approve" at bounding box center [653, 305] width 48 height 17
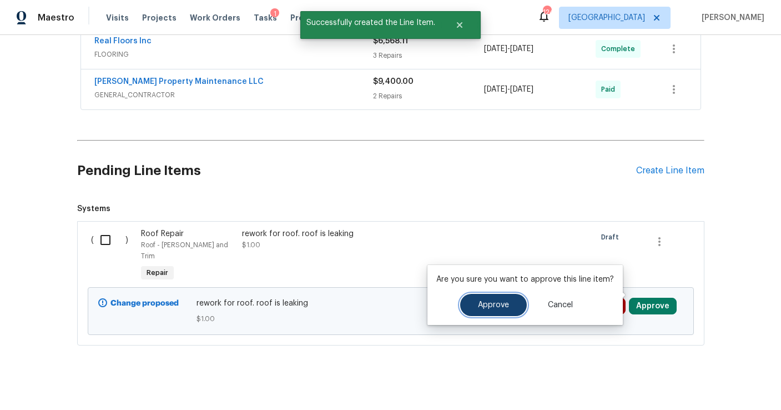
click at [496, 302] on span "Approve" at bounding box center [493, 305] width 31 height 8
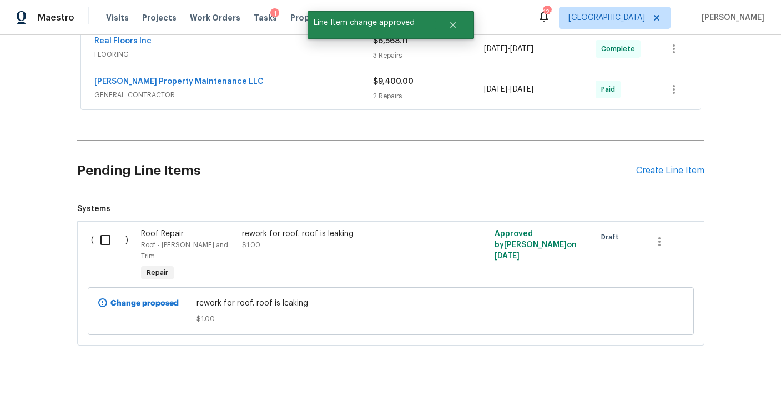
click at [103, 239] on input "checkbox" at bounding box center [110, 239] width 32 height 23
checkbox input "true"
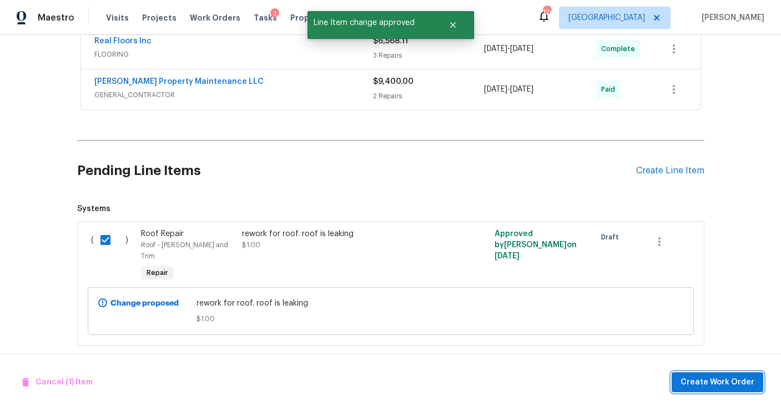
click at [698, 382] on span "Create Work Order" at bounding box center [717, 382] width 74 height 14
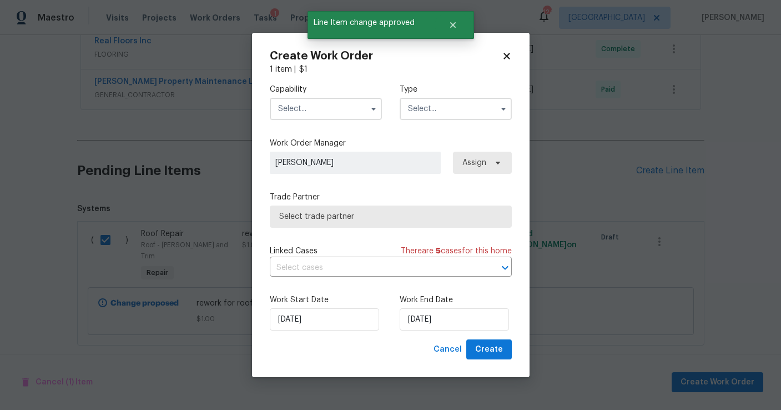
click at [325, 105] on input "text" at bounding box center [326, 109] width 112 height 22
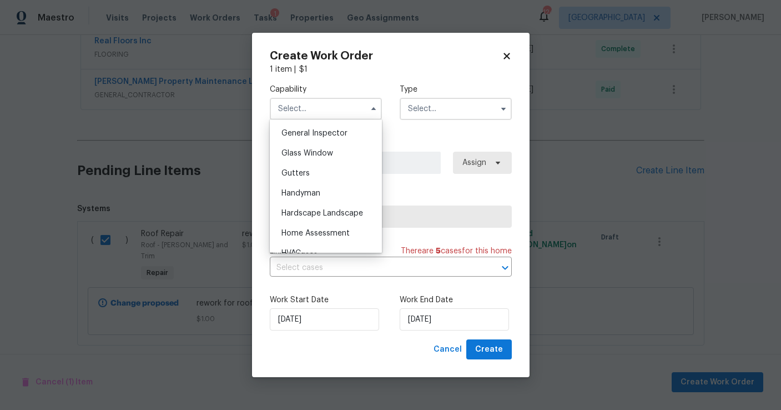
scroll to position [581, 0]
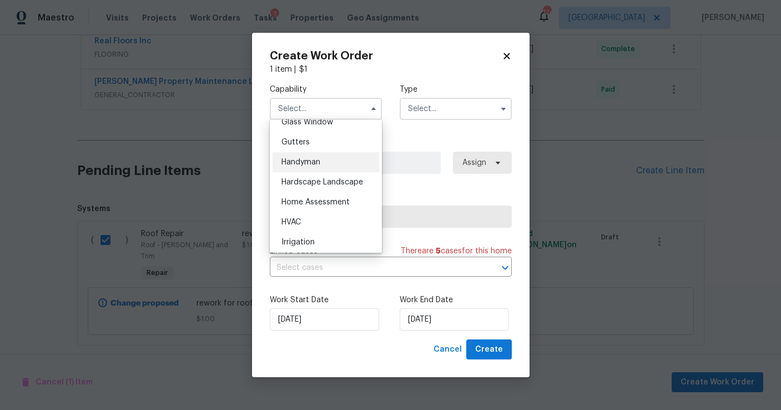
click at [343, 160] on div "Handyman" at bounding box center [326, 162] width 107 height 20
type input "Handyman"
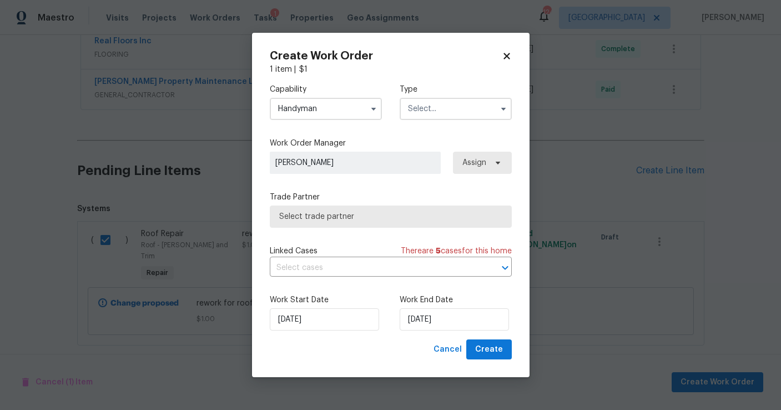
click at [427, 108] on input "text" at bounding box center [456, 109] width 112 height 22
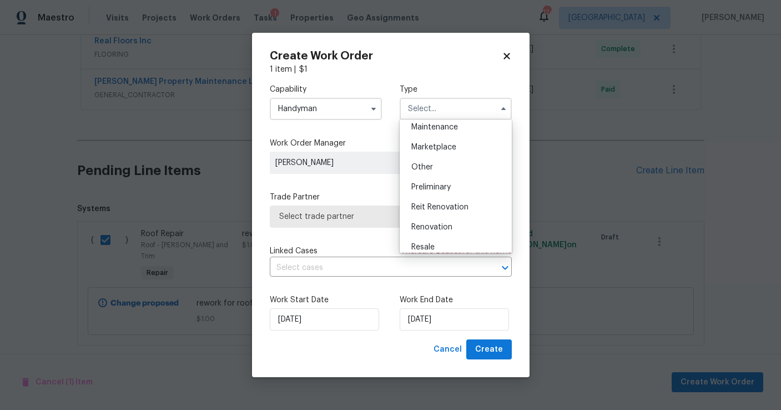
scroll to position [188, 0]
click at [439, 220] on span "Renovation" at bounding box center [431, 224] width 41 height 8
type input "Renovation"
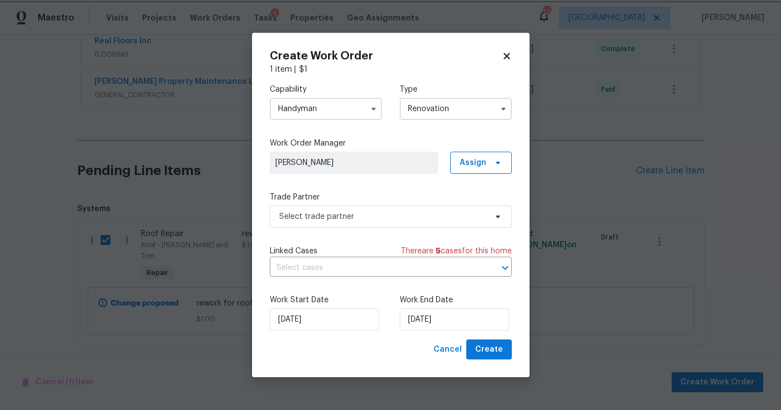
scroll to position [0, 0]
click at [405, 163] on span "[PERSON_NAME]" at bounding box center [353, 162] width 157 height 11
click at [381, 211] on span "Select trade partner" at bounding box center [382, 216] width 207 height 11
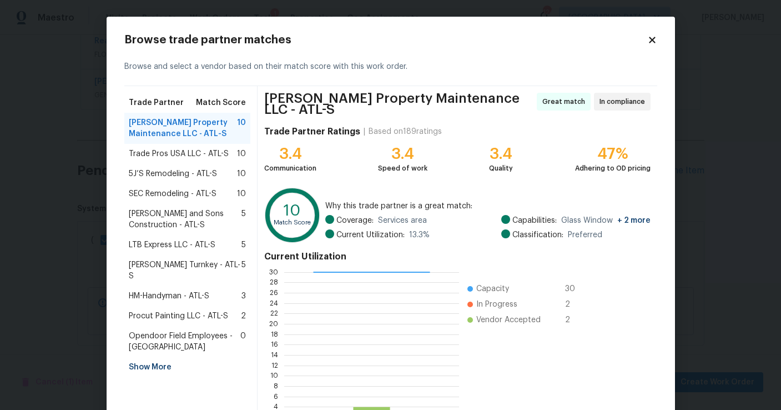
scroll to position [80, 0]
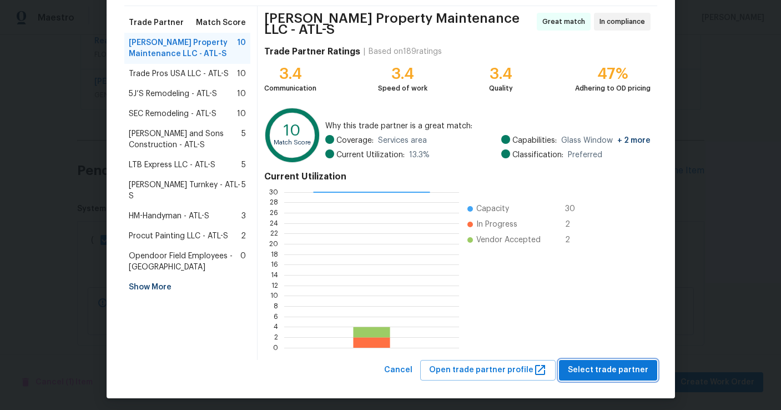
click at [603, 364] on span "Select trade partner" at bounding box center [608, 370] width 80 height 14
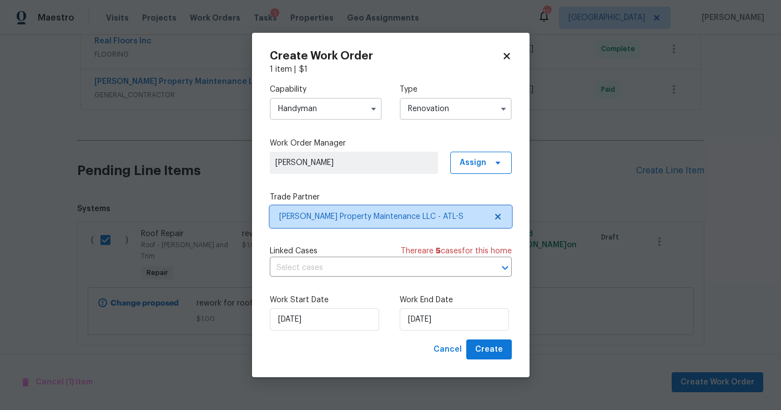
scroll to position [0, 0]
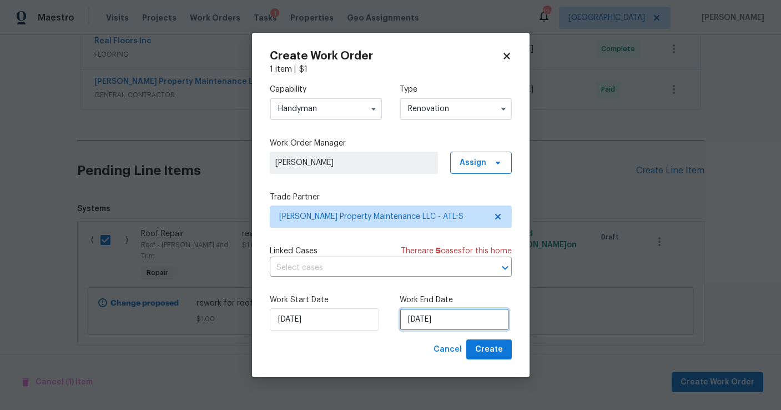
click at [450, 324] on input "[DATE]" at bounding box center [454, 319] width 109 height 22
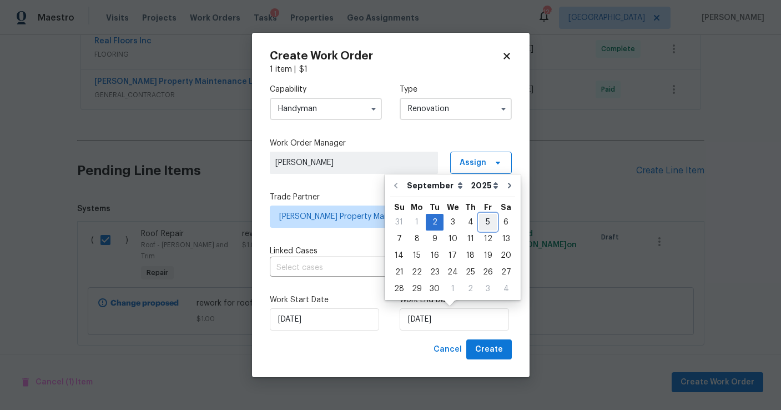
click at [480, 226] on div "5" at bounding box center [488, 222] width 18 height 16
type input "[DATE]"
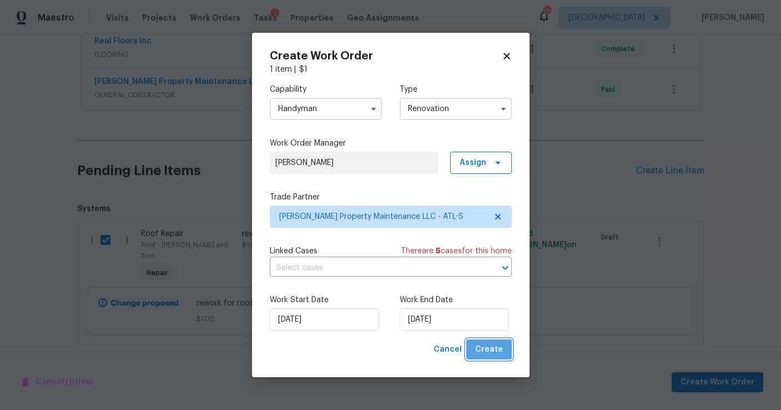
click at [497, 351] on span "Create" at bounding box center [489, 349] width 28 height 14
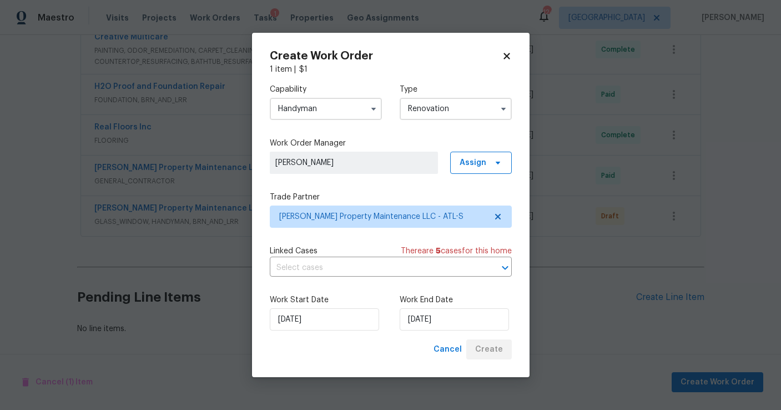
scroll to position [507, 0]
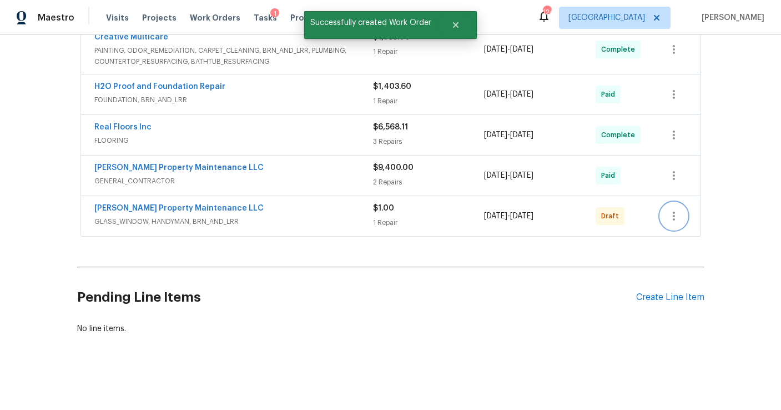
click at [678, 216] on icon "button" at bounding box center [673, 215] width 13 height 13
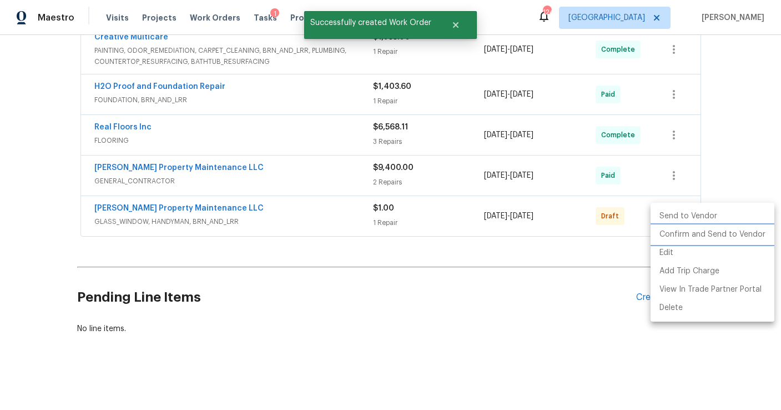
click at [672, 243] on li "Confirm and Send to Vendor" at bounding box center [712, 234] width 124 height 18
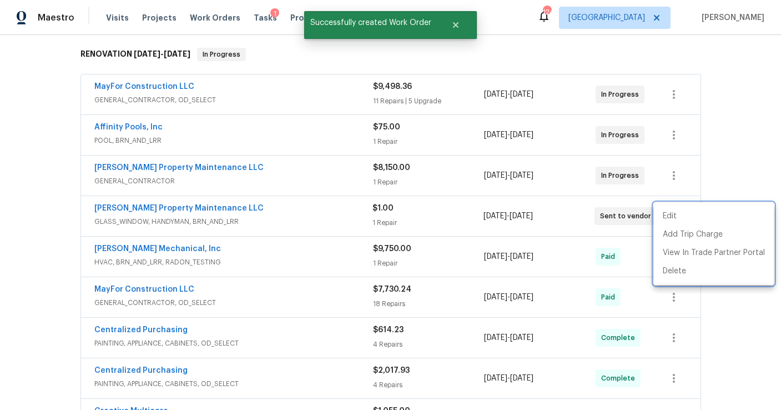
click at [720, 88] on div at bounding box center [390, 205] width 781 height 410
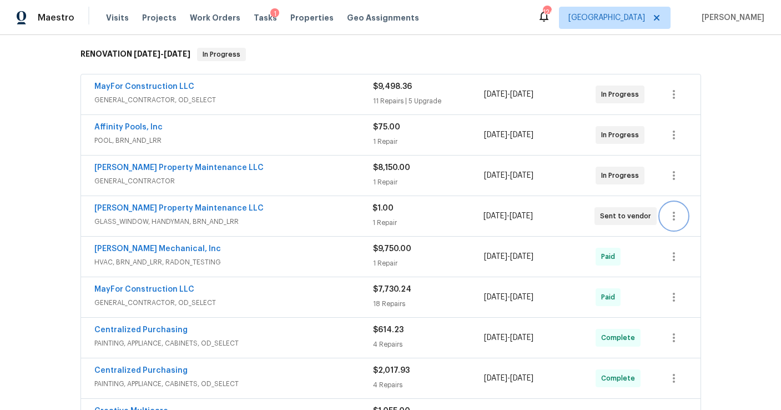
scroll to position [0, 0]
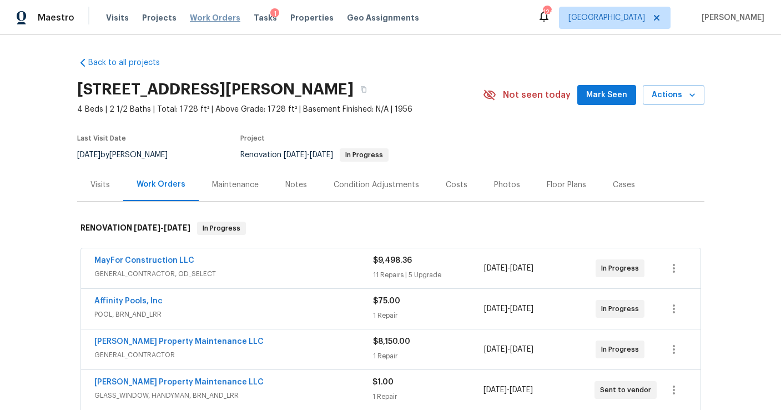
click at [210, 20] on span "Work Orders" at bounding box center [215, 17] width 51 height 11
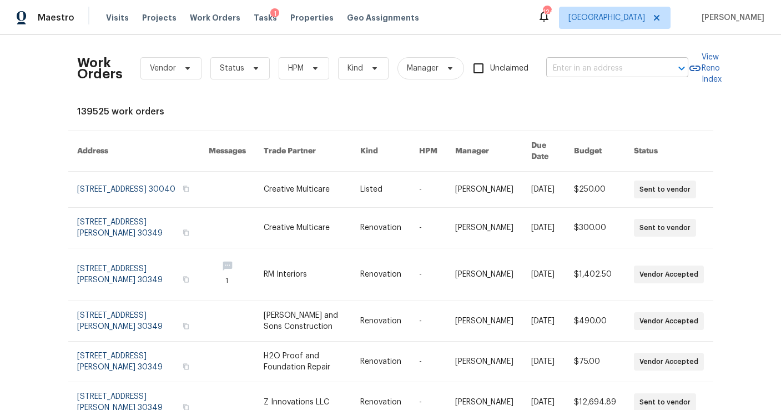
click at [585, 69] on input "text" at bounding box center [601, 68] width 111 height 17
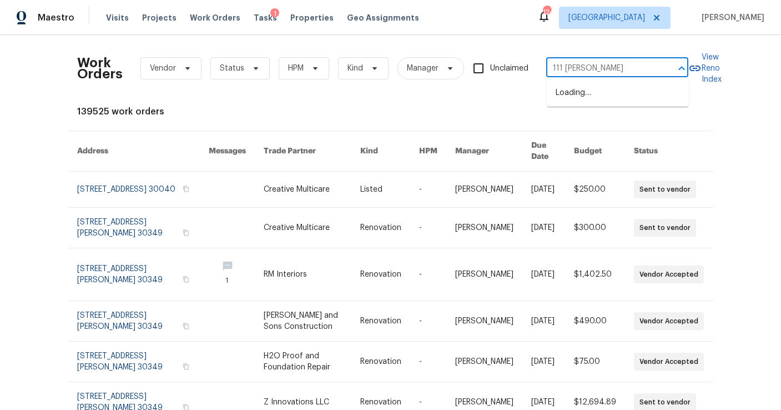
type input "111 [PERSON_NAME]"
click at [627, 92] on li "[STREET_ADDRESS][PERSON_NAME][PERSON_NAME]" at bounding box center [618, 99] width 142 height 30
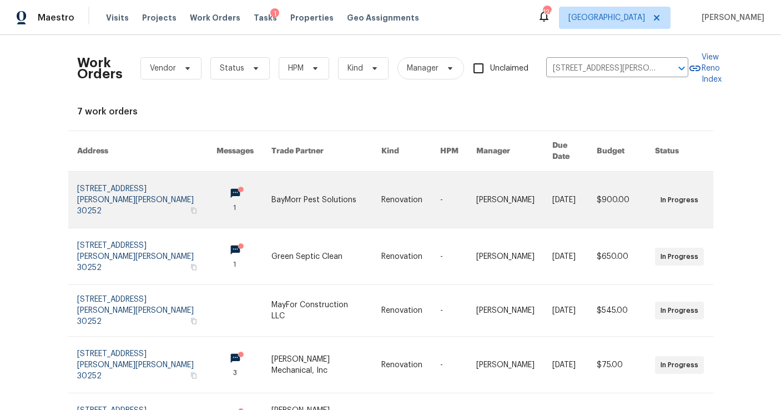
click at [131, 186] on link at bounding box center [147, 199] width 140 height 56
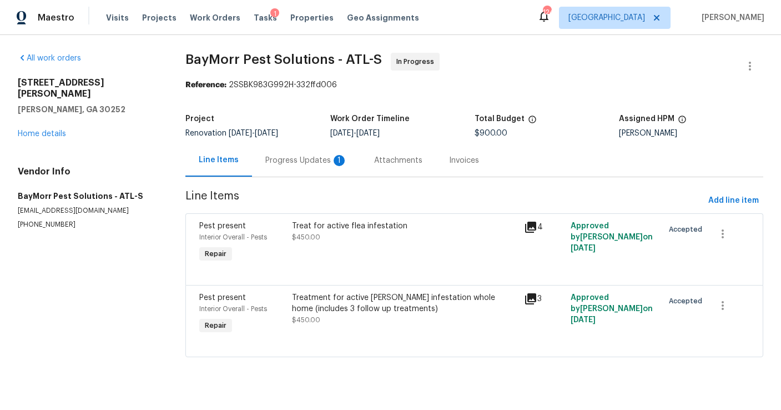
click at [301, 161] on div "Progress Updates 1" at bounding box center [306, 160] width 82 height 11
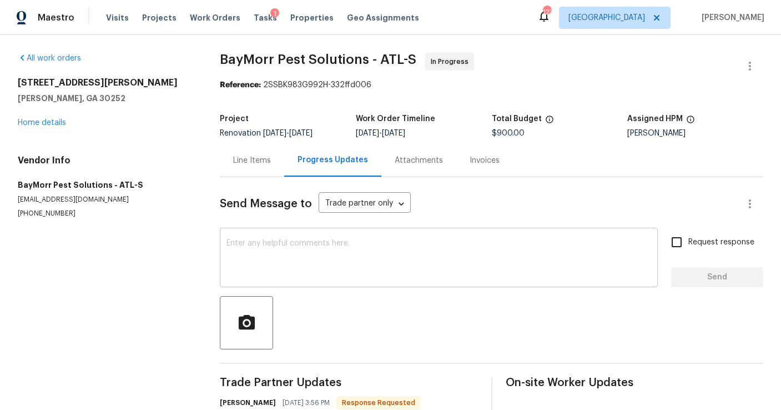
scroll to position [57, 0]
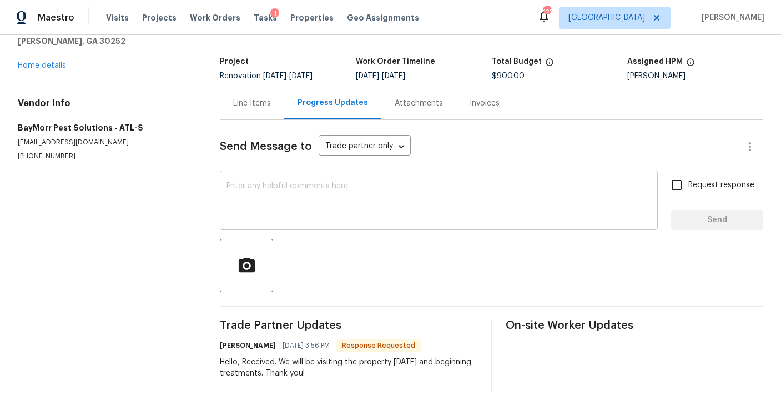
click at [309, 199] on textarea at bounding box center [438, 201] width 425 height 39
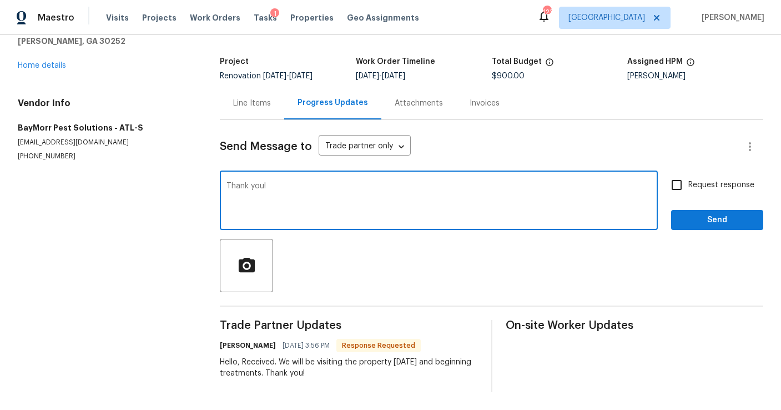
type textarea "Thank you!"
click at [685, 185] on input "Request response" at bounding box center [676, 184] width 23 height 23
checkbox input "true"
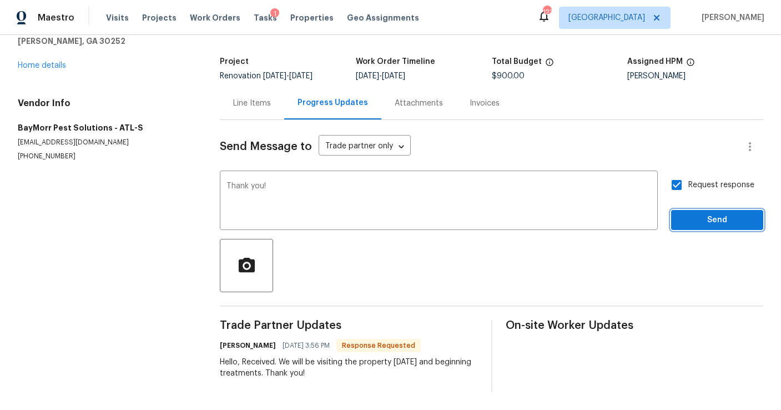
click at [693, 224] on span "Send" at bounding box center [717, 220] width 74 height 14
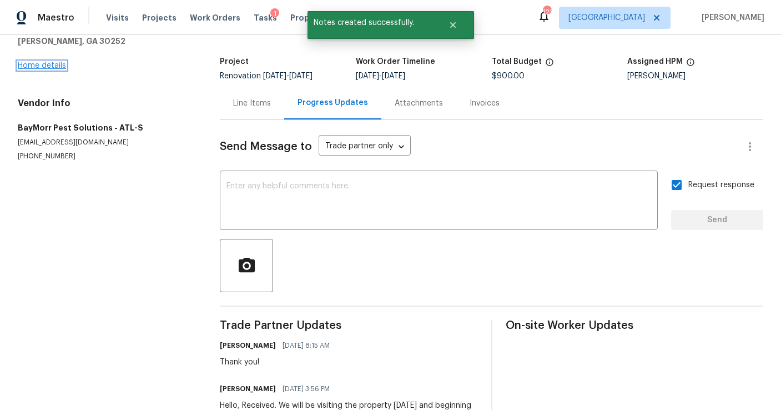
click at [51, 63] on link "Home details" at bounding box center [42, 66] width 48 height 8
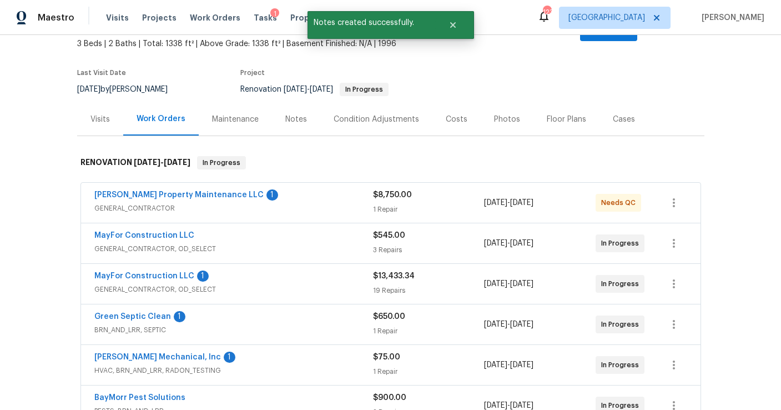
scroll to position [80, 0]
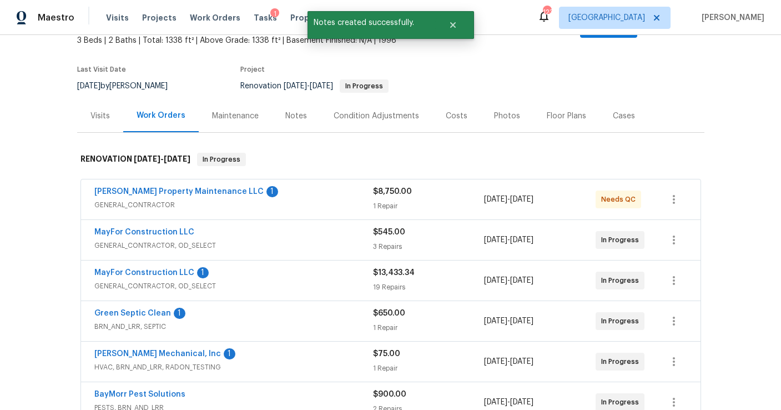
click at [162, 226] on span "MayFor Construction LLC" at bounding box center [144, 231] width 100 height 11
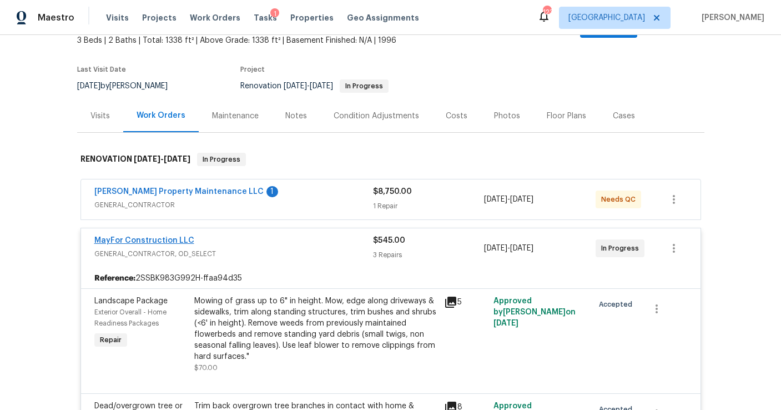
click at [160, 235] on span "MayFor Construction LLC" at bounding box center [144, 240] width 100 height 11
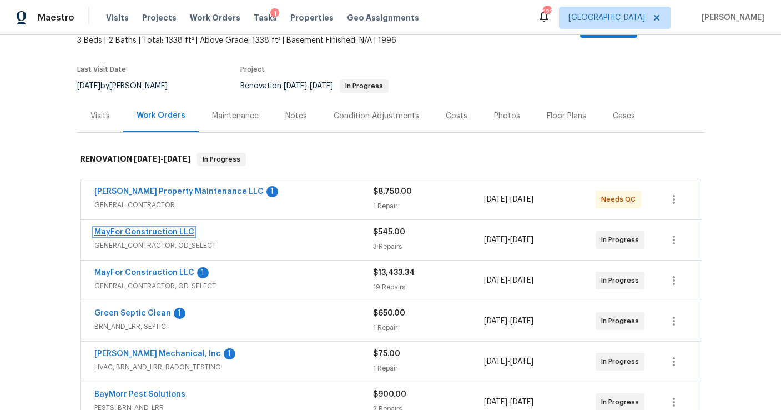
click at [175, 228] on link "MayFor Construction LLC" at bounding box center [144, 232] width 100 height 8
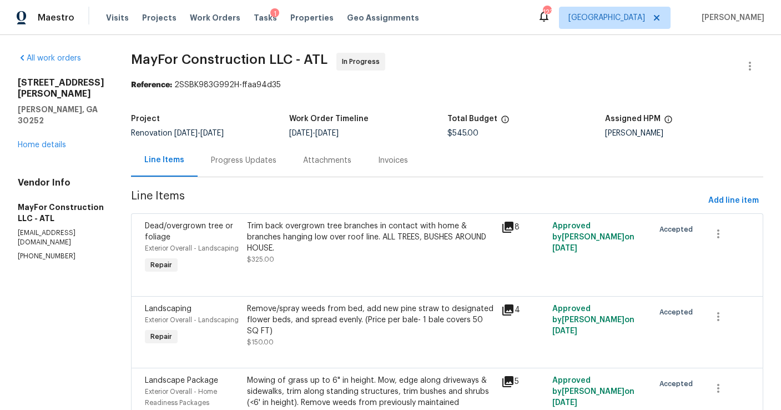
click at [255, 171] on div "Progress Updates" at bounding box center [244, 160] width 92 height 33
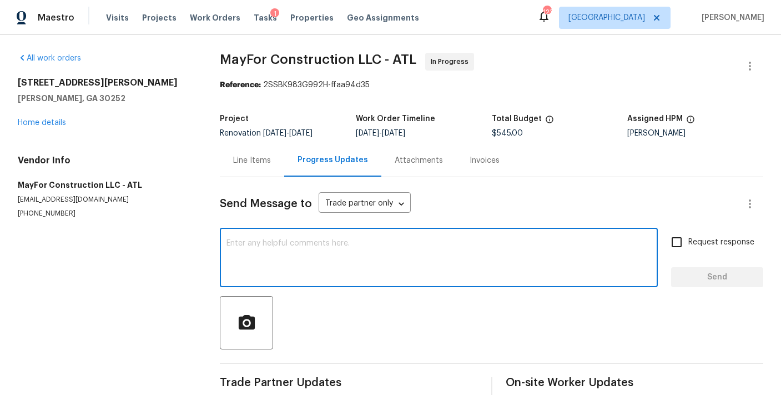
click at [296, 264] on textarea at bounding box center [438, 258] width 425 height 39
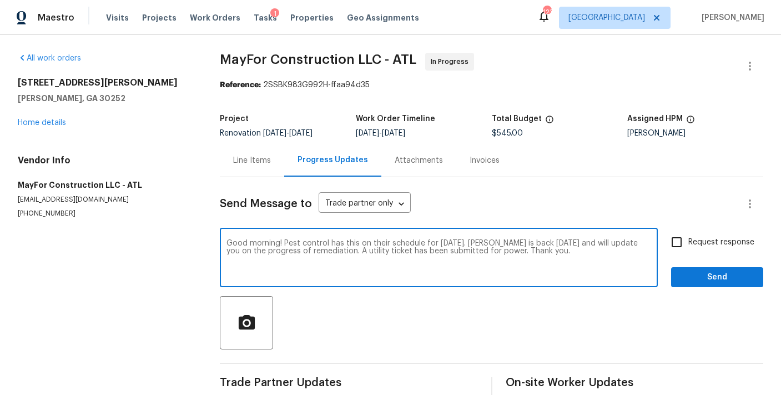
type textarea "Good morning! Pest control has this on their schedule for [DATE]. [PERSON_NAME]…"
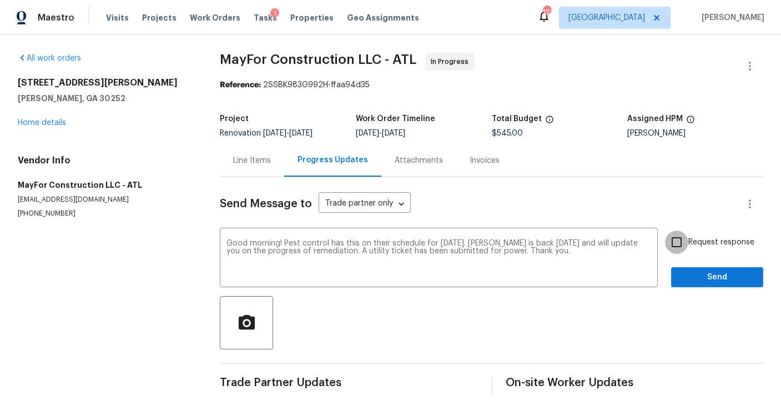
click at [681, 245] on input "Request response" at bounding box center [676, 241] width 23 height 23
checkbox input "true"
click at [684, 276] on span "Send" at bounding box center [717, 277] width 74 height 14
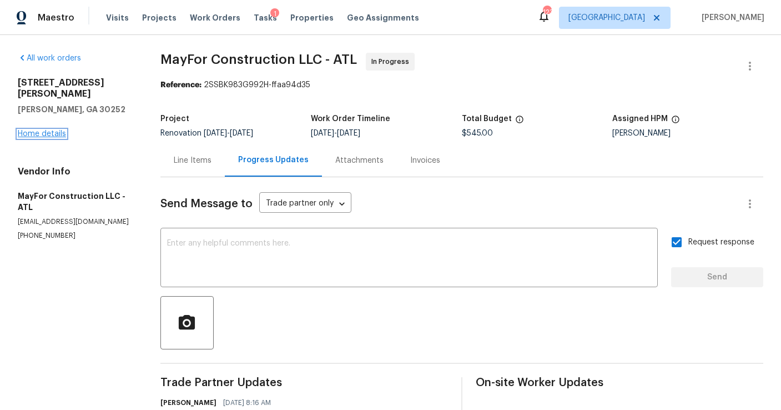
click at [64, 130] on link "Home details" at bounding box center [42, 134] width 48 height 8
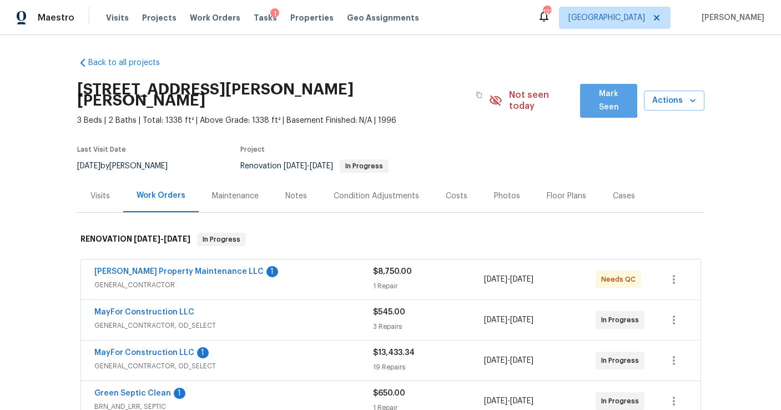
click at [602, 100] on span "Mark Seen" at bounding box center [608, 100] width 39 height 27
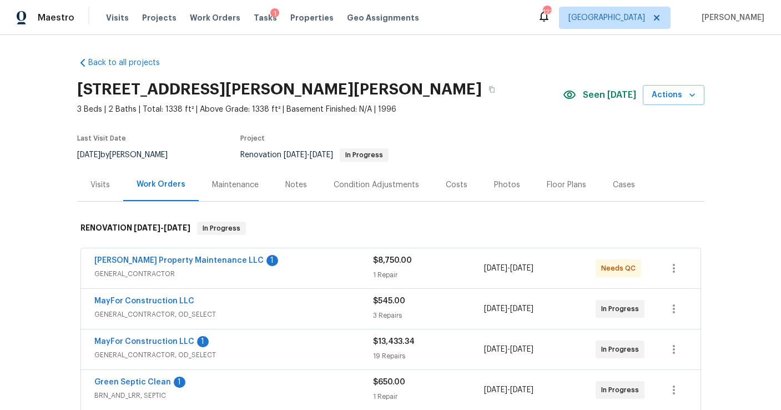
click at [297, 188] on div "Notes" at bounding box center [296, 184] width 22 height 11
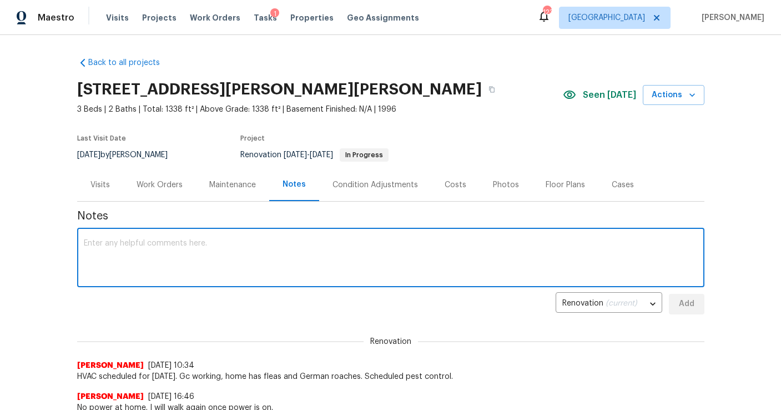
click at [162, 253] on textarea at bounding box center [391, 258] width 614 height 39
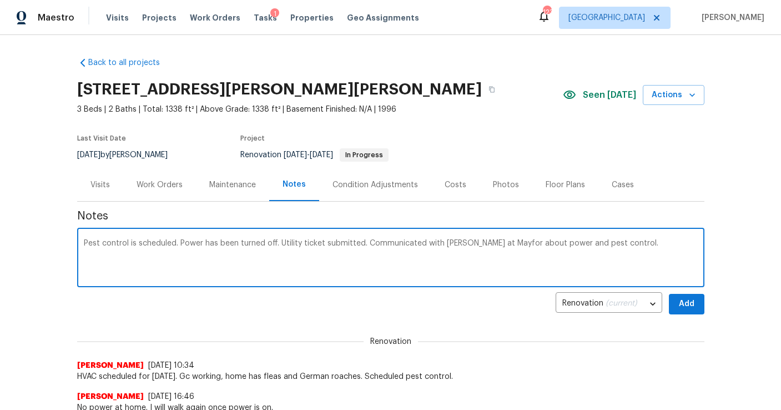
type textarea "Pest control is scheduled. Power has been turned off. Utility ticket submitted.…"
click at [692, 305] on span "Add" at bounding box center [687, 304] width 18 height 14
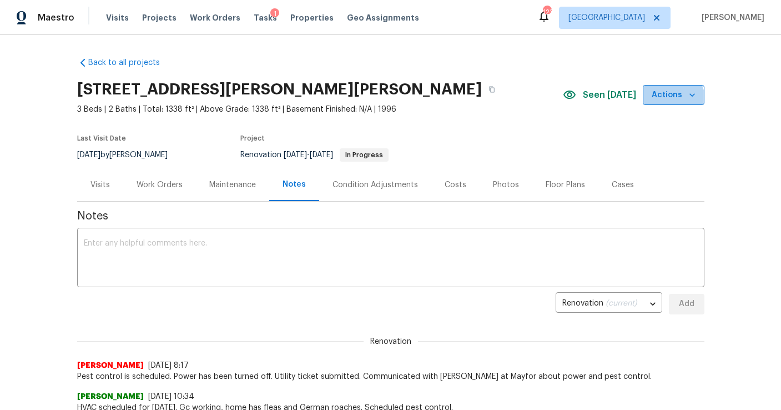
click at [672, 101] on span "Actions" at bounding box center [674, 95] width 44 height 14
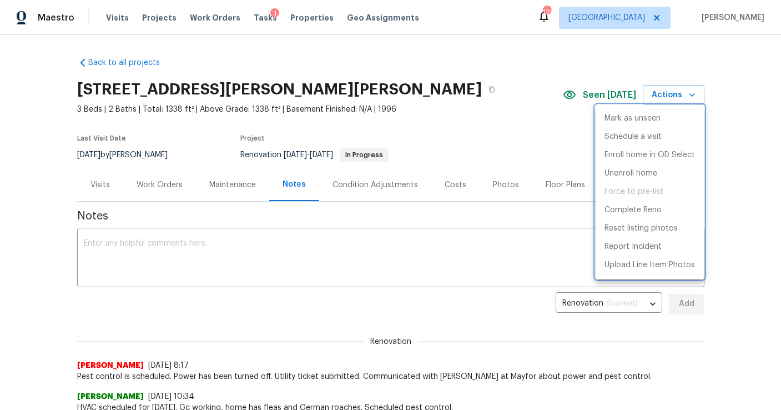
click at [523, 119] on div at bounding box center [390, 205] width 781 height 410
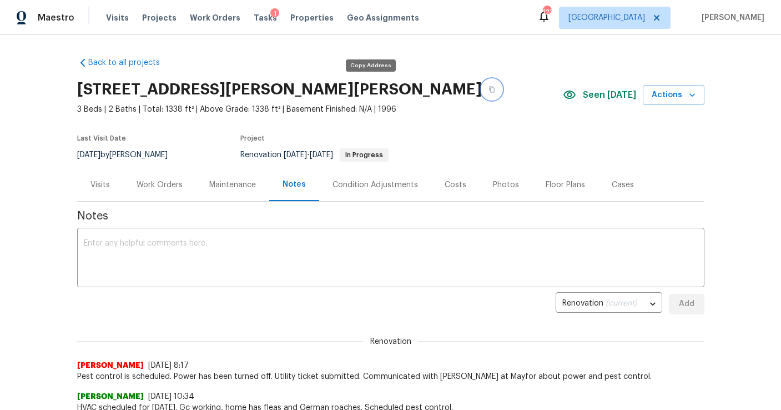
click at [488, 89] on icon "button" at bounding box center [491, 89] width 7 height 7
click at [219, 19] on span "Work Orders" at bounding box center [215, 17] width 51 height 11
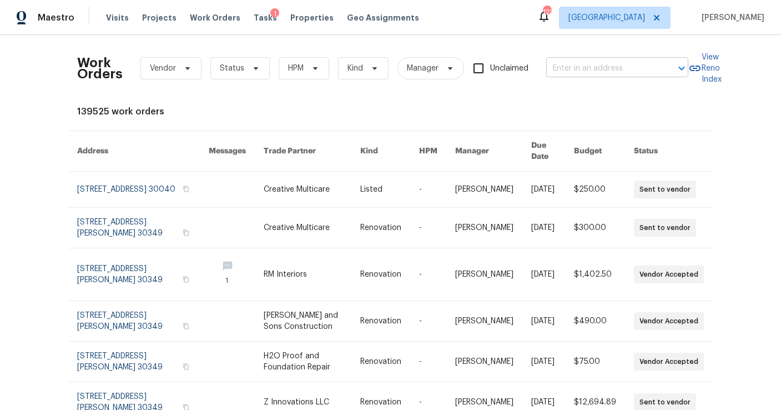
click at [558, 75] on input "text" at bounding box center [601, 68] width 111 height 17
type input "3117"
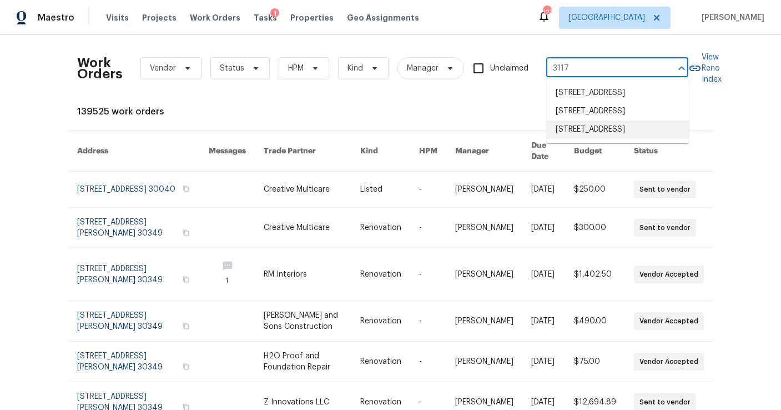
click at [587, 139] on li "[STREET_ADDRESS]" at bounding box center [618, 129] width 142 height 18
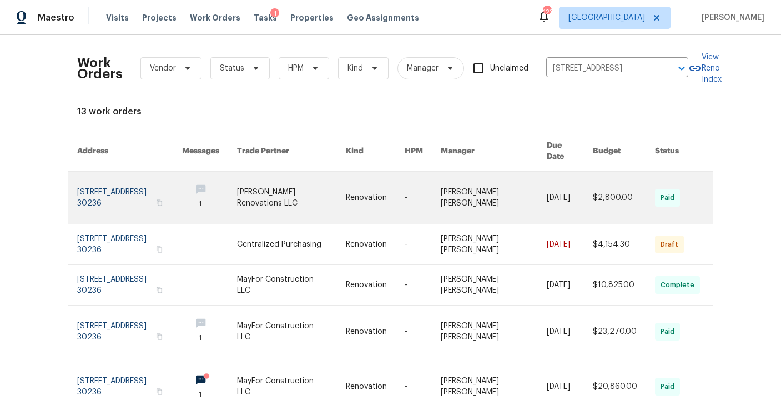
click at [123, 195] on link at bounding box center [129, 197] width 105 height 52
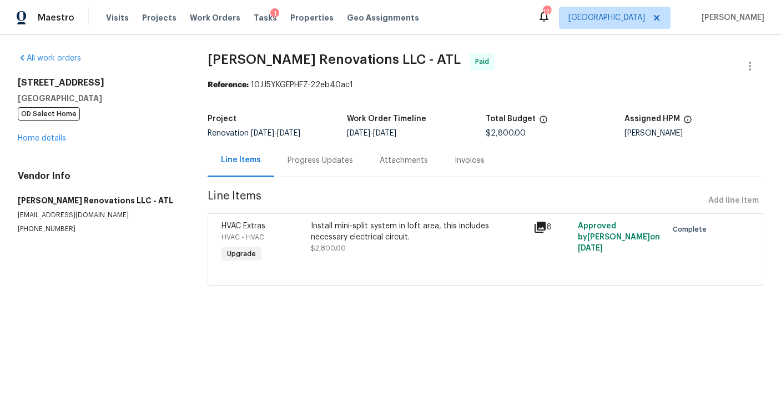
click at [307, 164] on div "Progress Updates" at bounding box center [319, 160] width 65 height 11
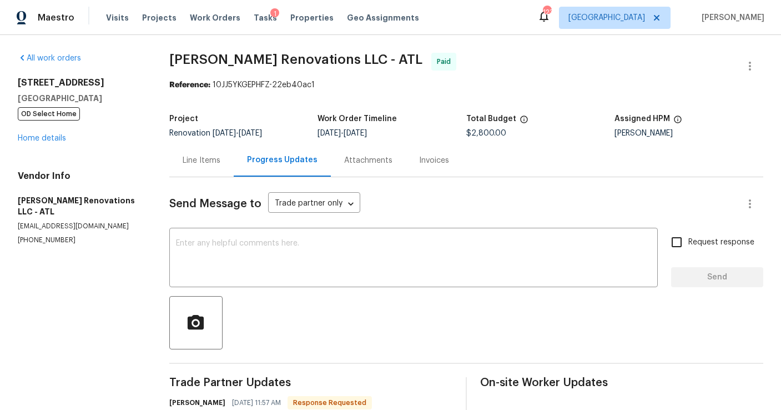
click at [200, 160] on div "Line Items" at bounding box center [202, 160] width 38 height 11
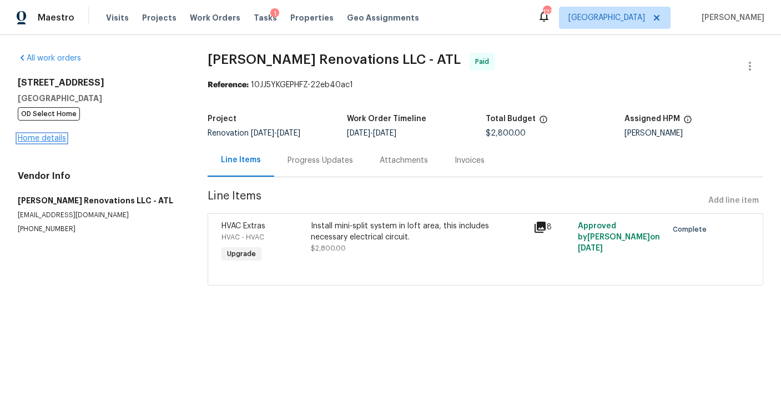
click at [54, 139] on link "Home details" at bounding box center [42, 138] width 48 height 8
